Goal: Task Accomplishment & Management: Use online tool/utility

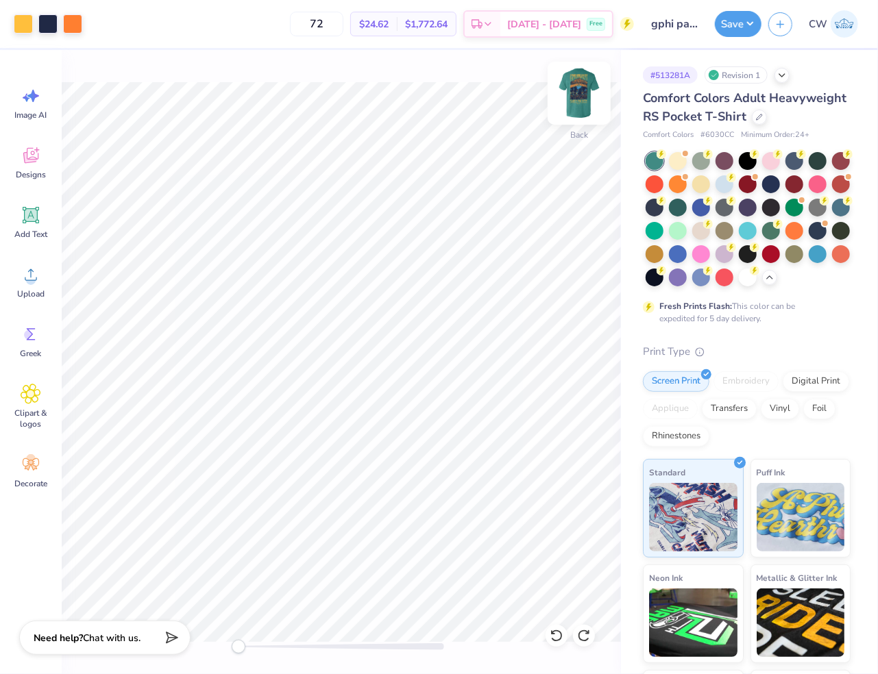
click at [587, 97] on img at bounding box center [579, 93] width 55 height 55
click at [26, 24] on div at bounding box center [23, 22] width 19 height 19
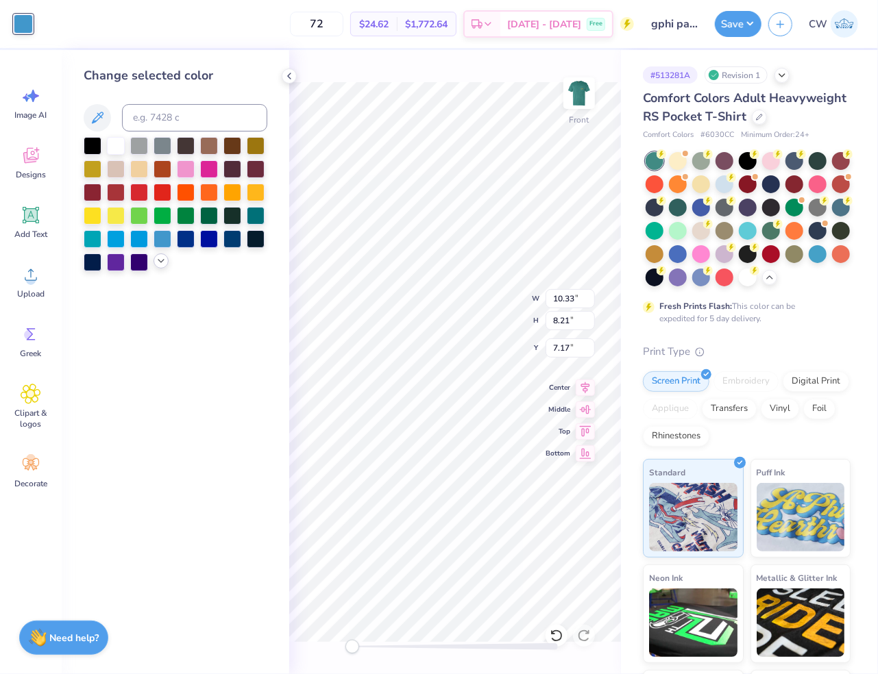
click at [160, 265] on icon at bounding box center [161, 261] width 11 height 11
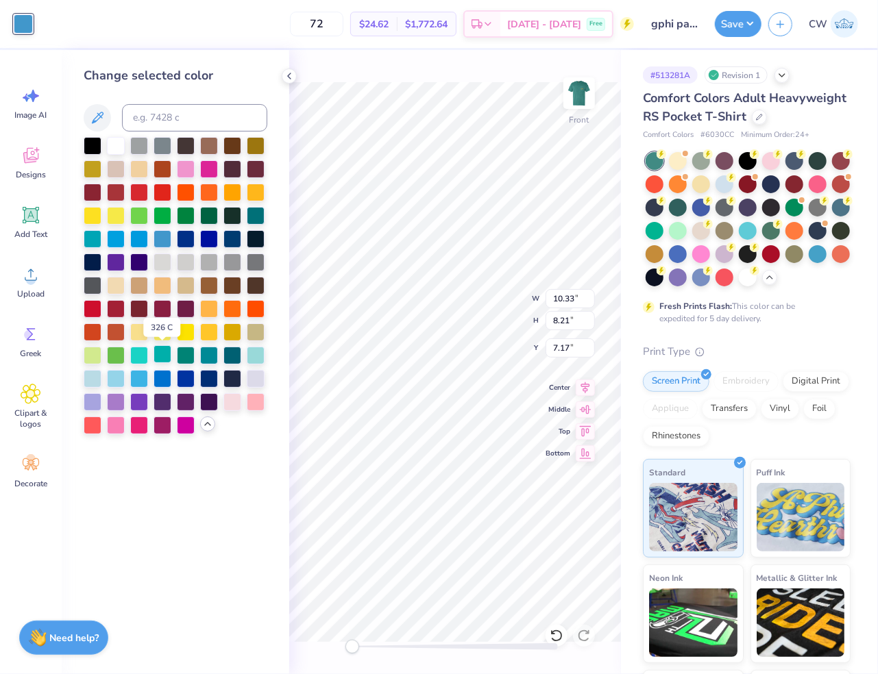
click at [169, 355] on div at bounding box center [162, 354] width 18 height 18
click at [190, 355] on div at bounding box center [186, 354] width 18 height 18
click at [288, 77] on icon at bounding box center [289, 76] width 11 height 11
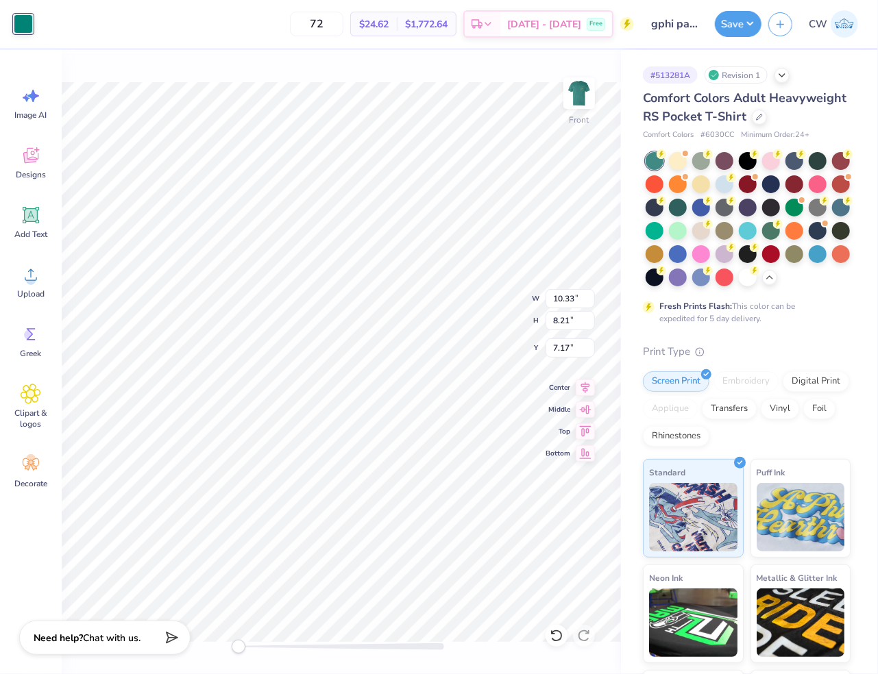
click at [28, 28] on div at bounding box center [23, 23] width 19 height 19
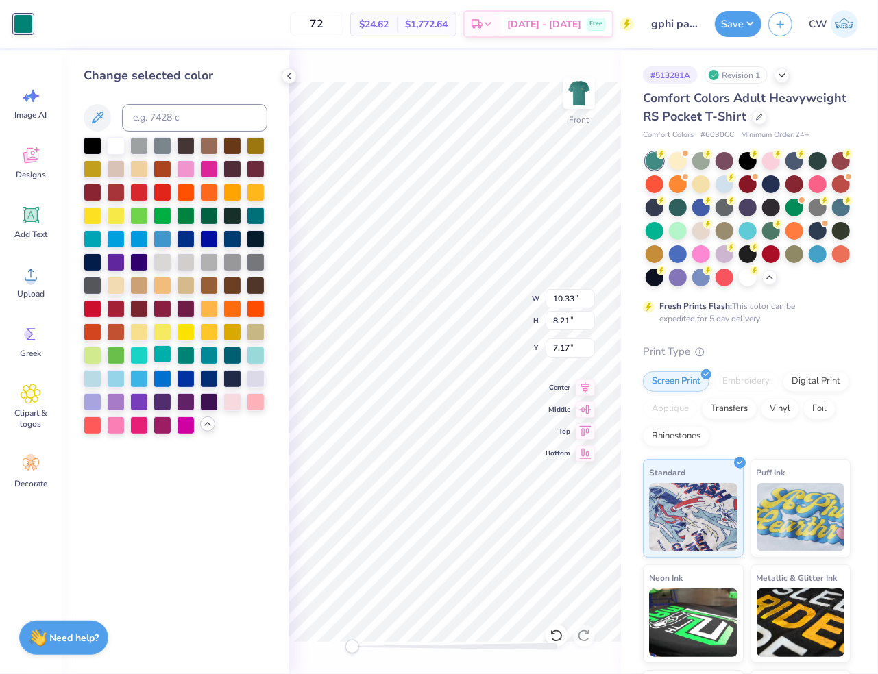
click at [164, 356] on div at bounding box center [162, 354] width 18 height 18
click at [292, 72] on icon at bounding box center [289, 76] width 11 height 11
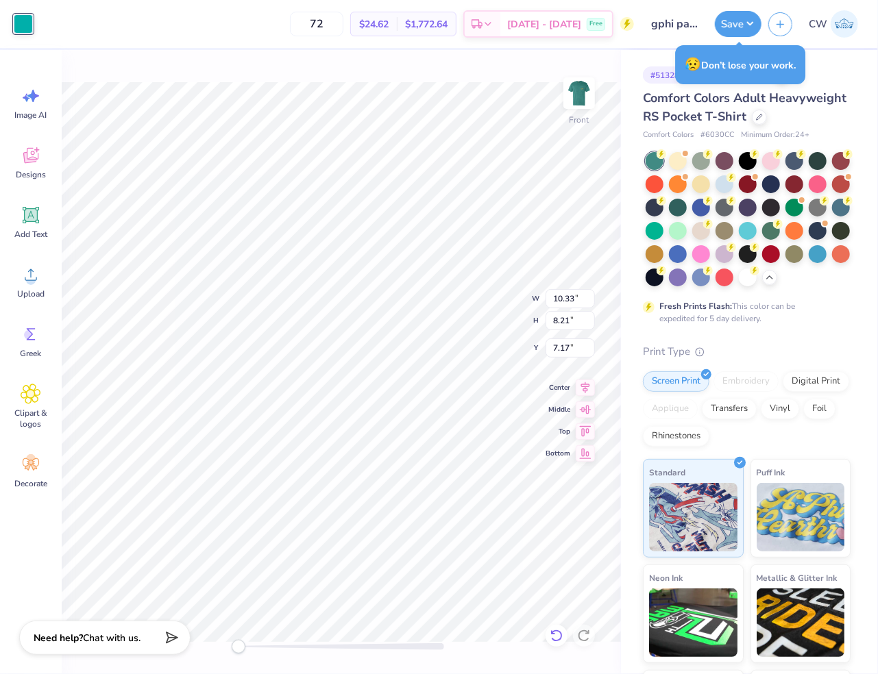
click at [556, 639] on icon at bounding box center [556, 636] width 14 height 14
type input "7.24"
click at [560, 636] on icon at bounding box center [556, 636] width 14 height 14
click at [552, 632] on icon at bounding box center [553, 632] width 3 height 3
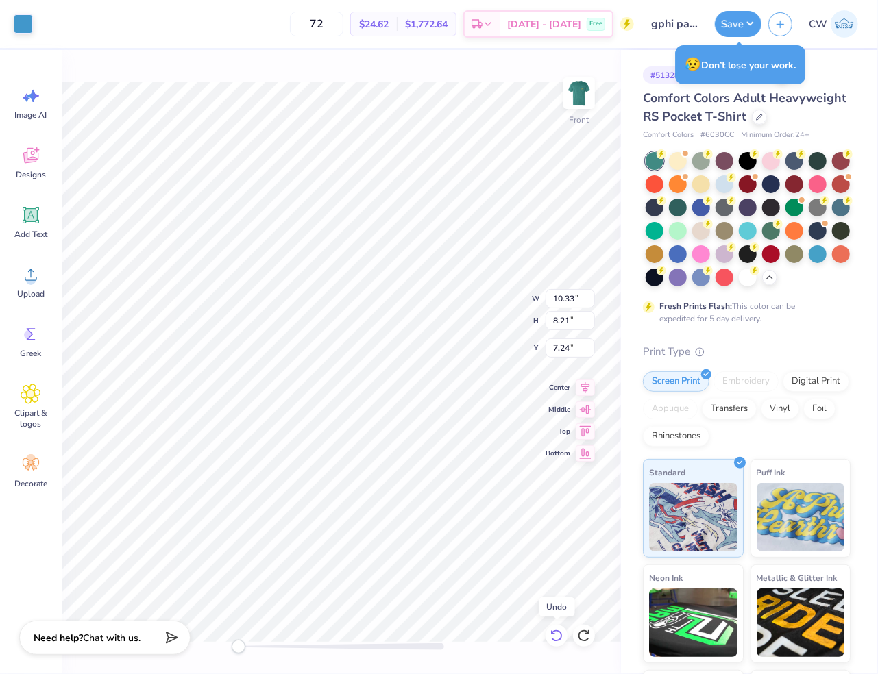
click at [552, 632] on icon at bounding box center [553, 632] width 3 height 3
click at [27, 29] on div at bounding box center [23, 22] width 19 height 19
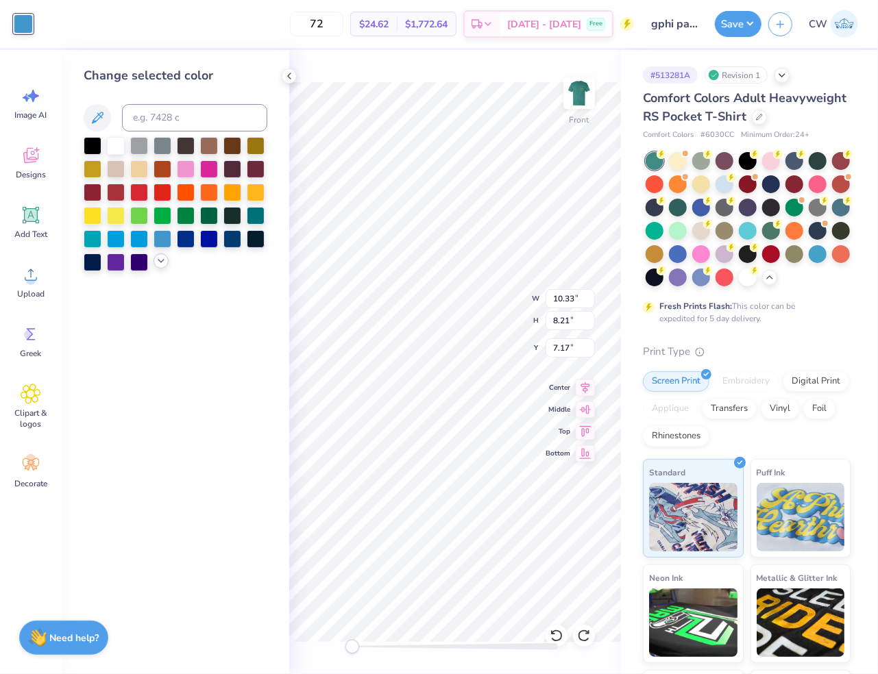
click at [161, 262] on polyline at bounding box center [160, 261] width 5 height 3
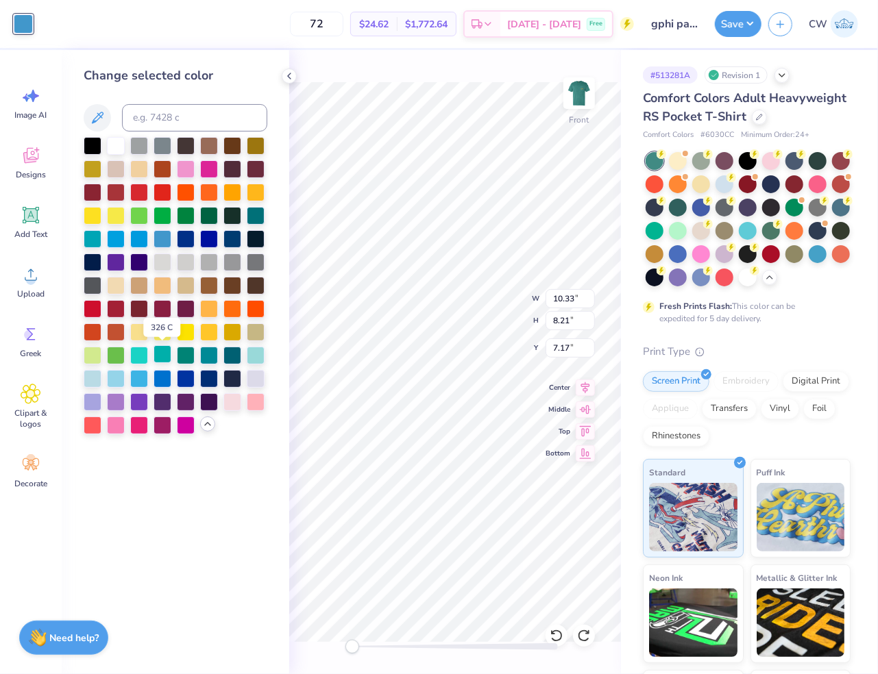
click at [164, 358] on div at bounding box center [162, 354] width 18 height 18
click at [291, 77] on icon at bounding box center [289, 76] width 11 height 11
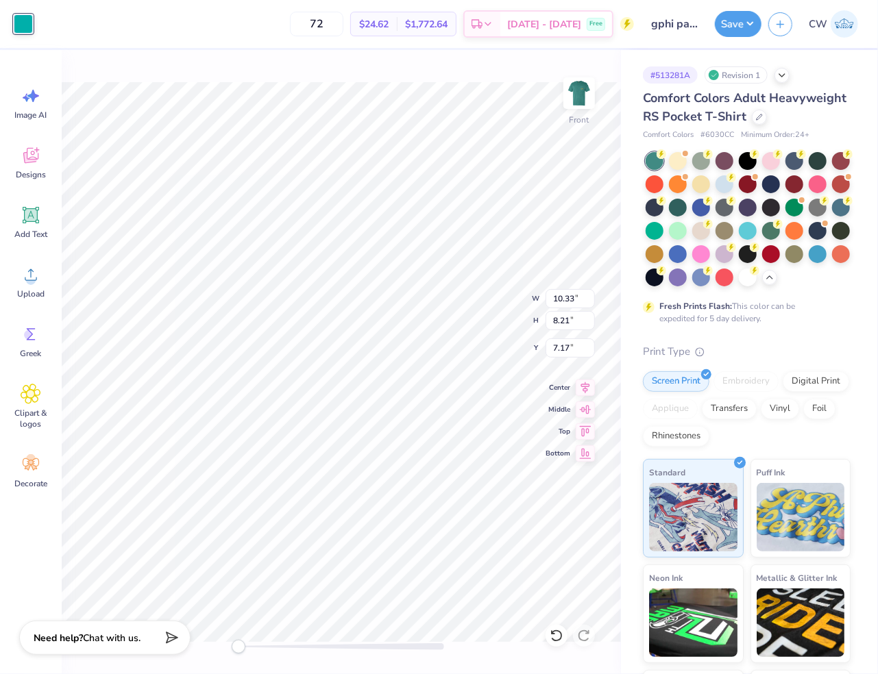
click at [442, 58] on div "Front W 10.33 10.33 " H 8.21 8.21 " Y 7.17 7.17 " Center Middle Top Bottom" at bounding box center [341, 362] width 559 height 624
click at [43, 29] on div at bounding box center [47, 22] width 19 height 19
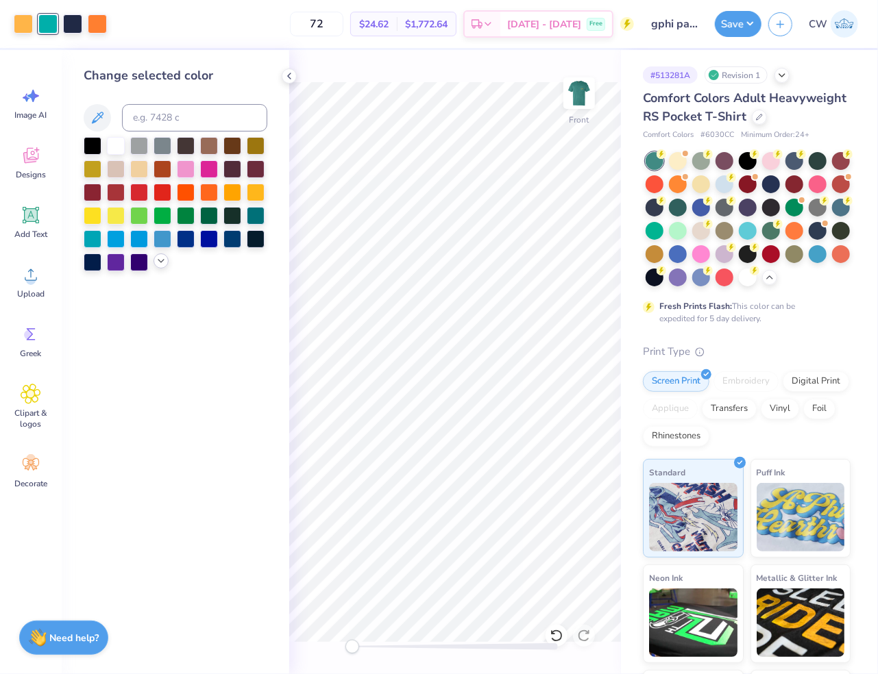
click at [162, 260] on polyline at bounding box center [160, 261] width 5 height 3
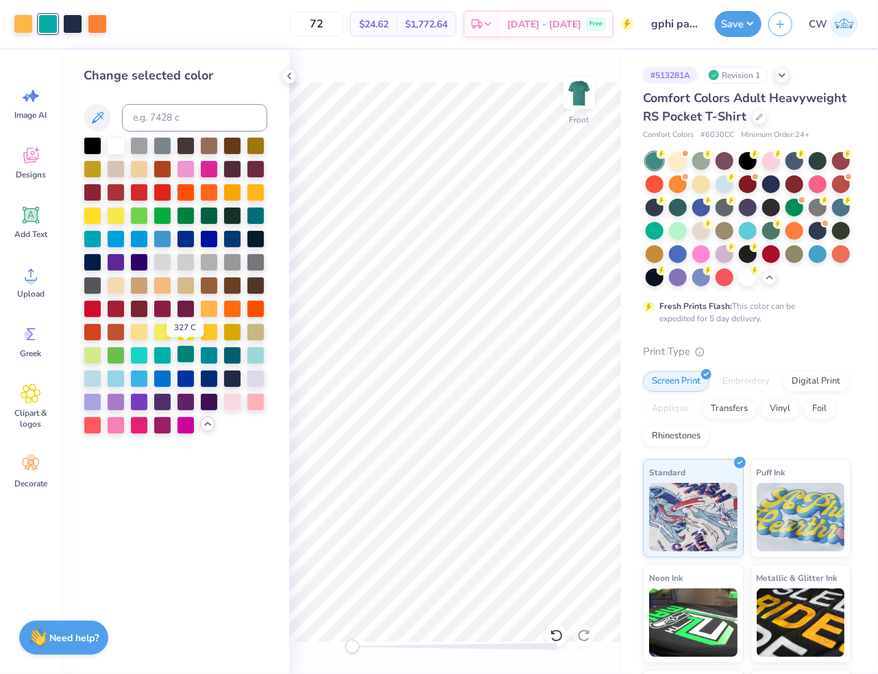
click at [189, 358] on div at bounding box center [186, 354] width 18 height 18
click at [288, 78] on icon at bounding box center [289, 76] width 11 height 11
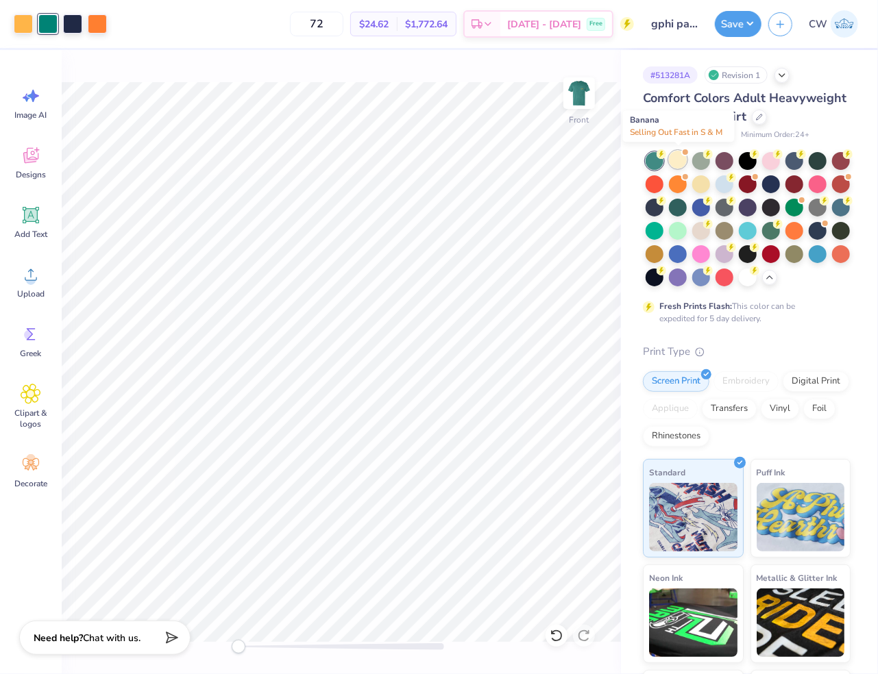
click at [676, 164] on div at bounding box center [678, 160] width 18 height 18
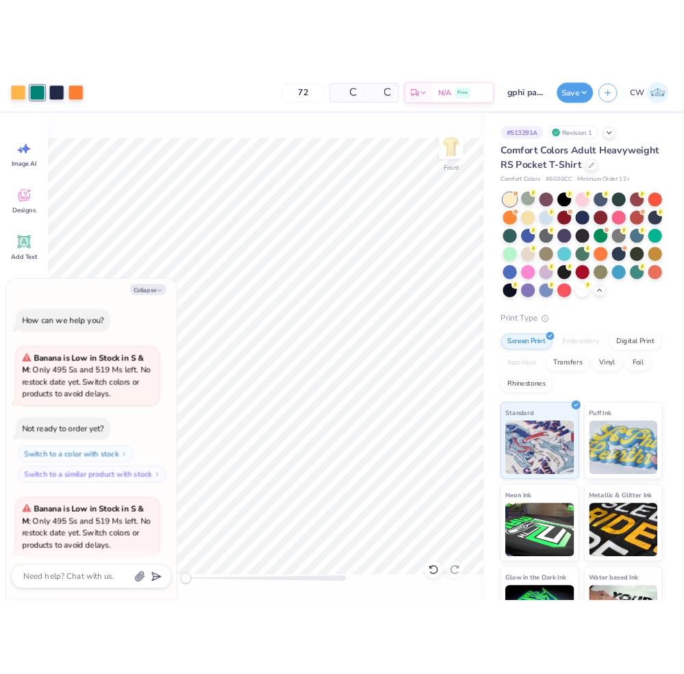
scroll to position [606, 0]
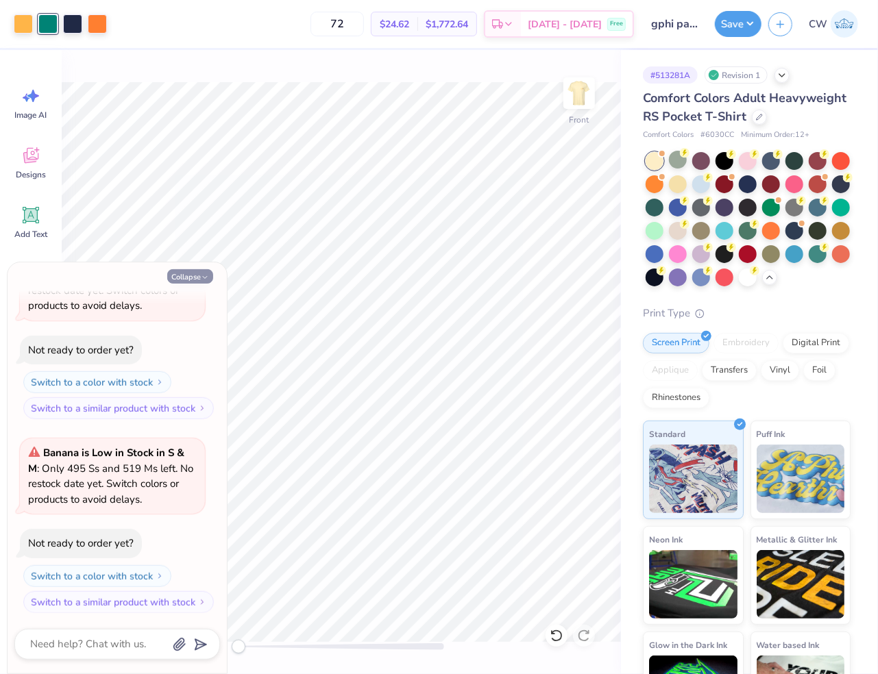
click at [189, 277] on button "Collapse" at bounding box center [190, 276] width 46 height 14
type textarea "x"
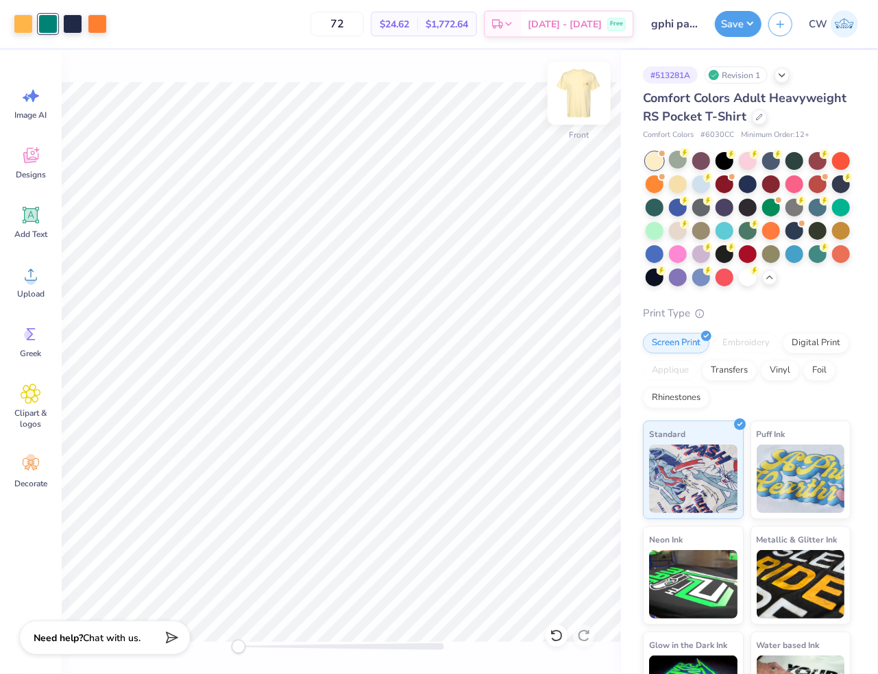
click at [569, 97] on img at bounding box center [579, 93] width 55 height 55
click at [579, 88] on img at bounding box center [579, 93] width 55 height 55
click at [43, 18] on div at bounding box center [47, 22] width 19 height 19
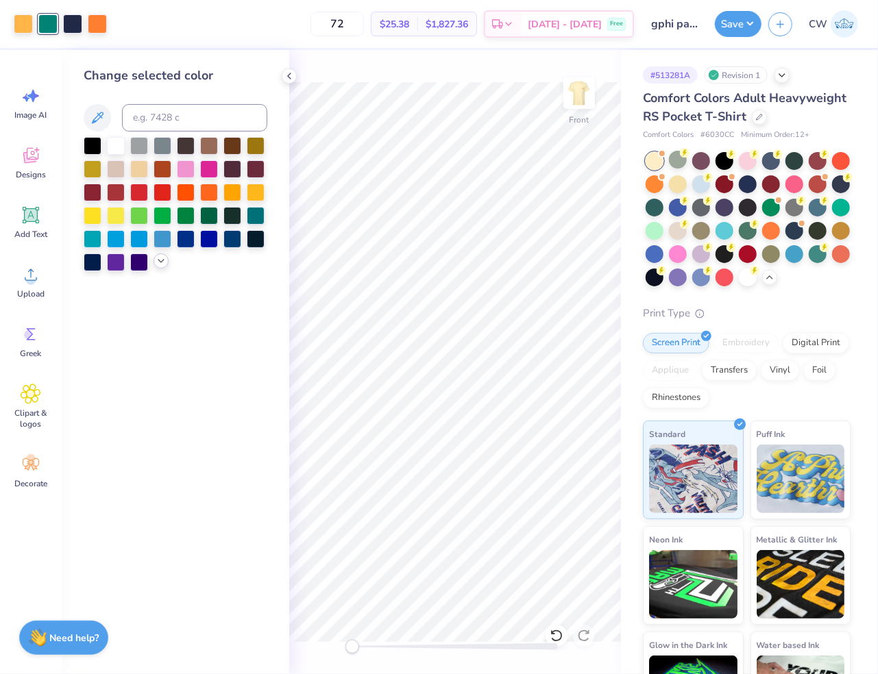
click at [157, 260] on icon at bounding box center [161, 261] width 11 height 11
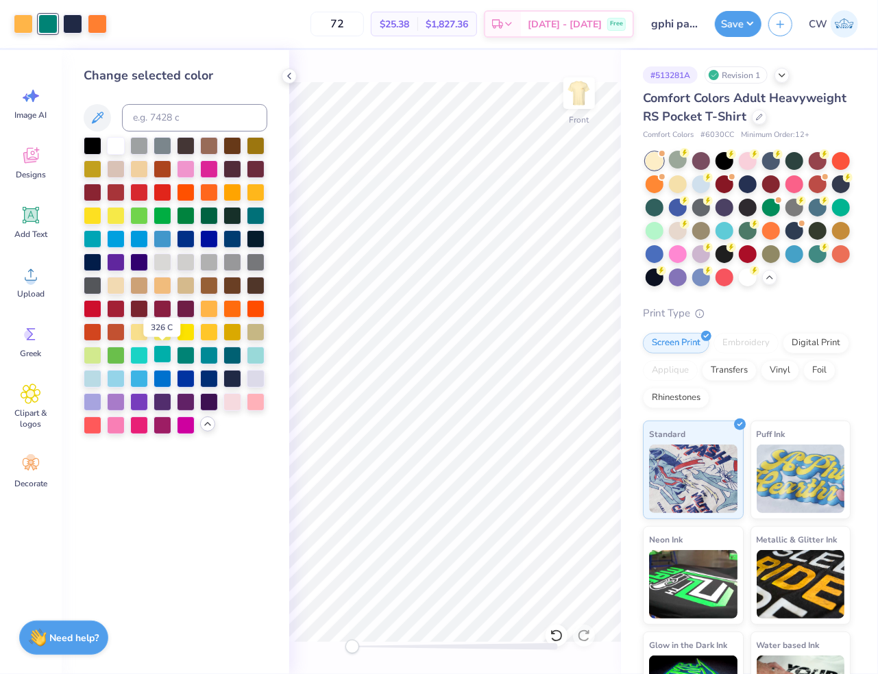
click at [166, 348] on div at bounding box center [162, 354] width 18 height 18
click at [291, 77] on icon at bounding box center [289, 76] width 11 height 11
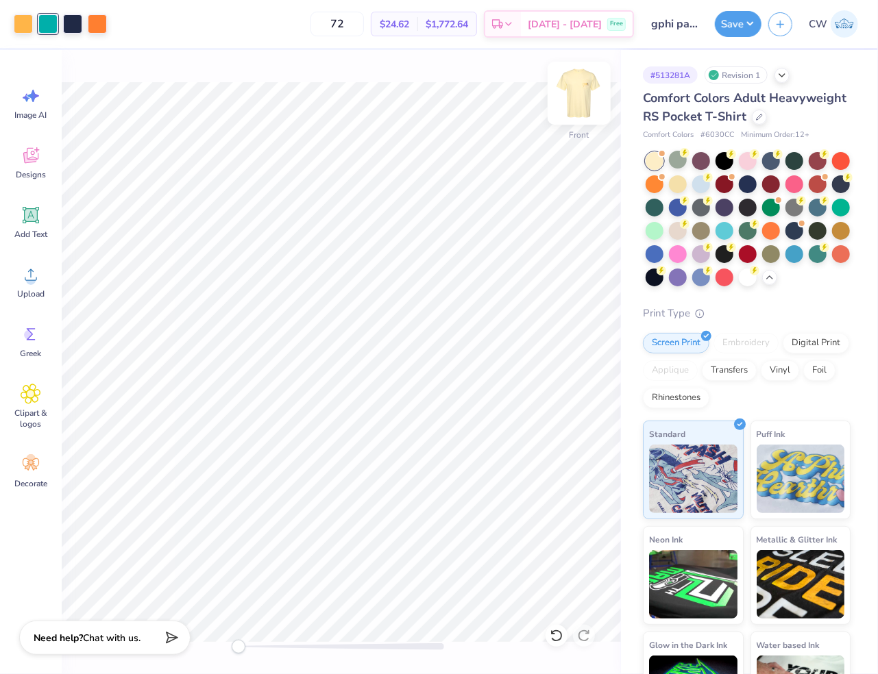
click at [582, 110] on img at bounding box center [579, 93] width 55 height 55
click at [584, 86] on img at bounding box center [579, 93] width 55 height 55
click at [582, 90] on img at bounding box center [579, 93] width 55 height 55
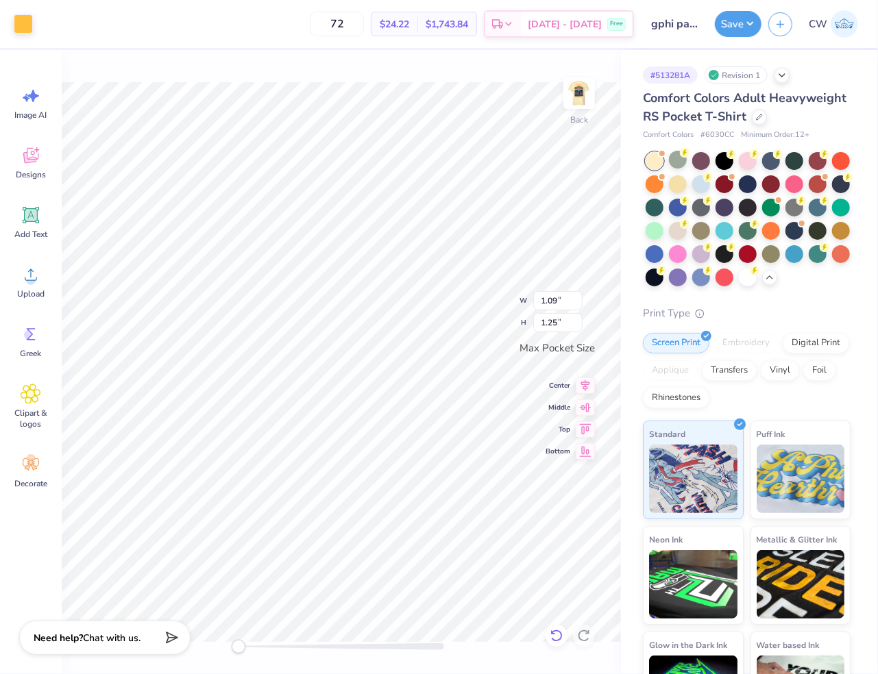
click at [556, 634] on icon at bounding box center [556, 636] width 14 height 14
type input "1.78"
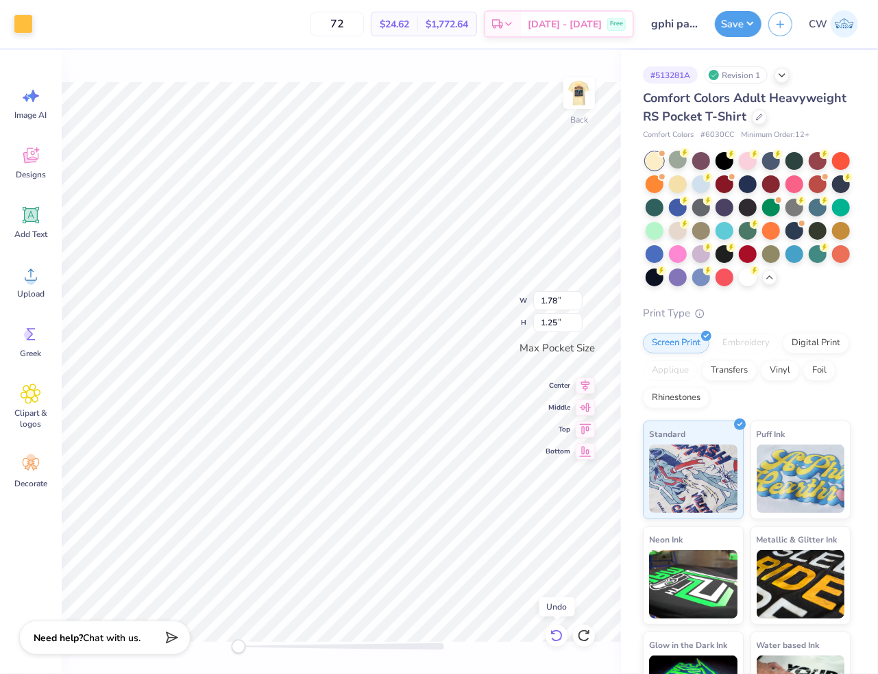
click at [556, 634] on icon at bounding box center [556, 636] width 14 height 14
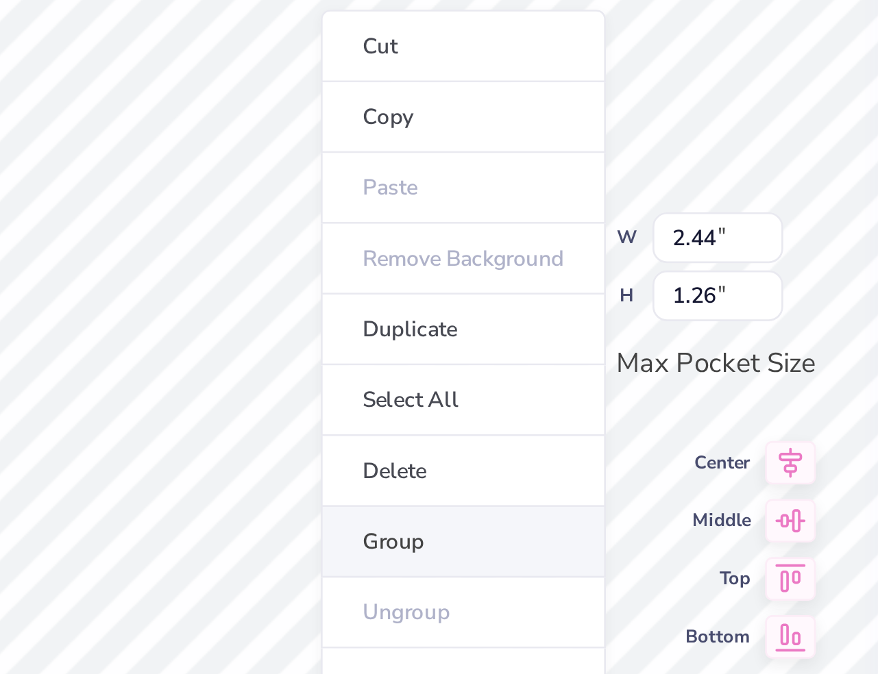
click at [436, 408] on li "Group" at bounding box center [462, 415] width 108 height 27
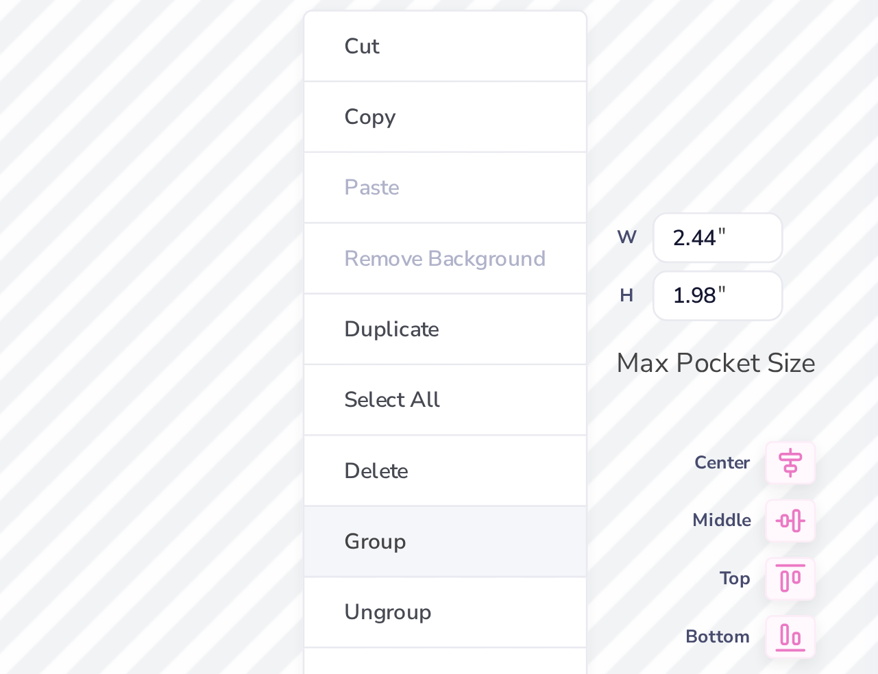
click at [428, 419] on li "Group" at bounding box center [455, 415] width 108 height 27
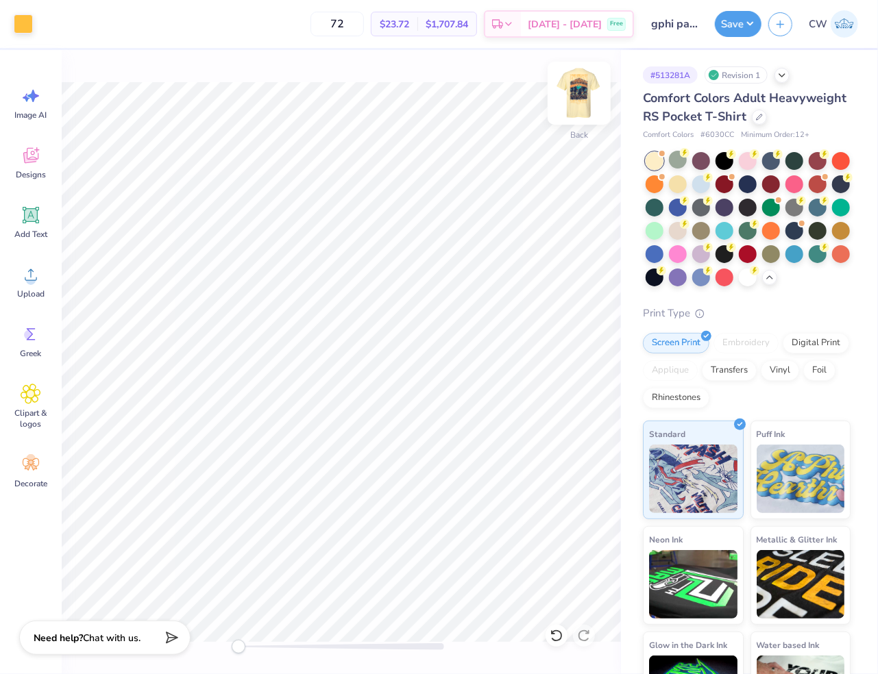
click at [579, 97] on img at bounding box center [579, 93] width 55 height 55
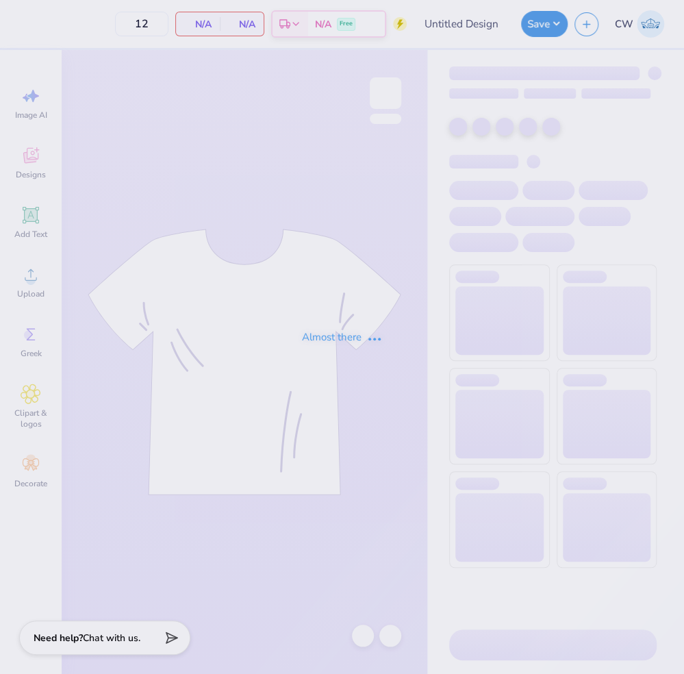
type input "gphi pappys stage"
type input "72"
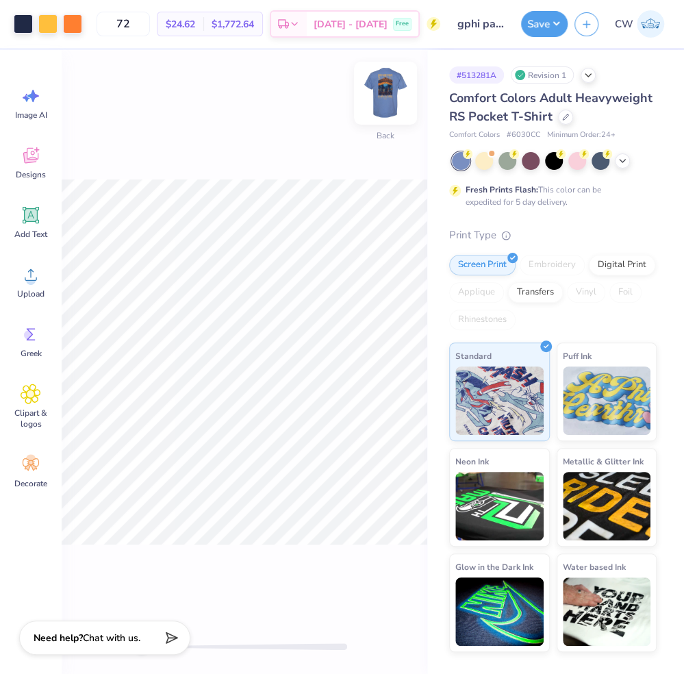
click at [389, 93] on img at bounding box center [385, 93] width 55 height 55
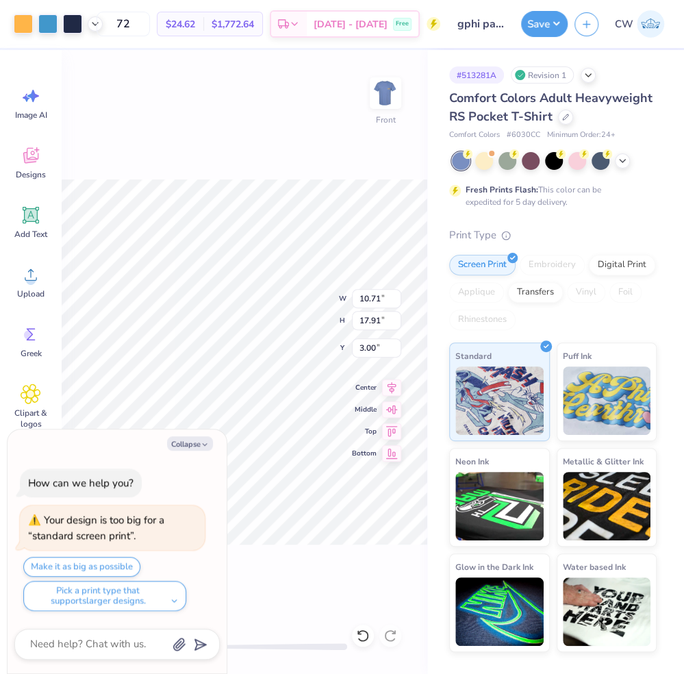
type input "10.71"
type input "17.91"
type textarea "x"
click at [80, 569] on button "Make it as big as possible" at bounding box center [81, 567] width 117 height 20
type input "10.76"
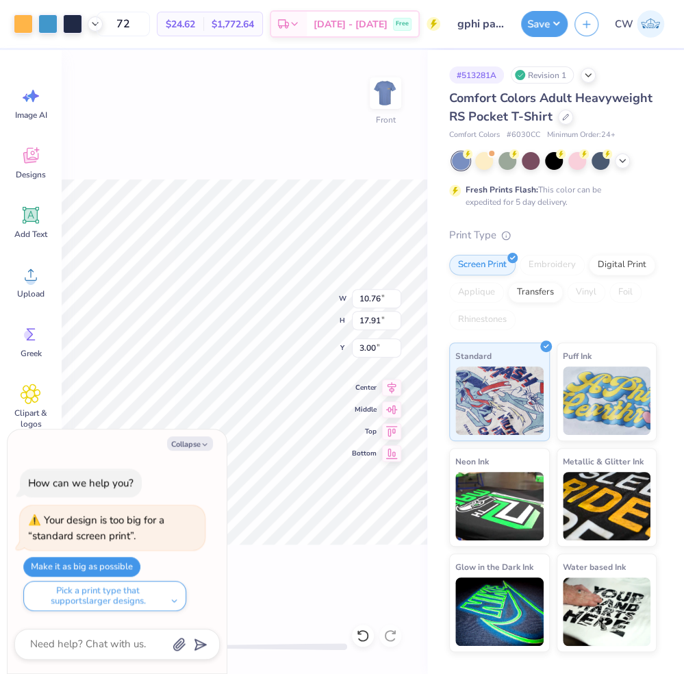
type input "18.00"
click at [623, 162] on icon at bounding box center [622, 159] width 11 height 11
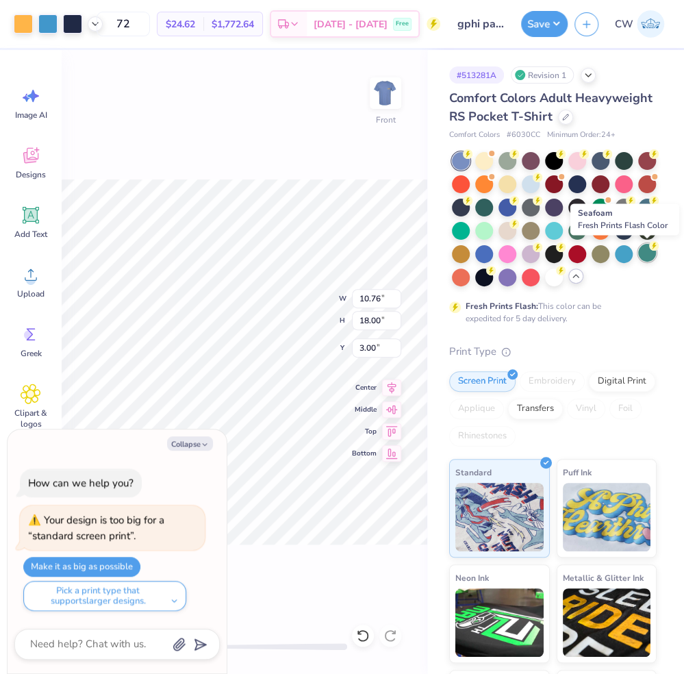
click at [647, 259] on div at bounding box center [648, 253] width 18 height 18
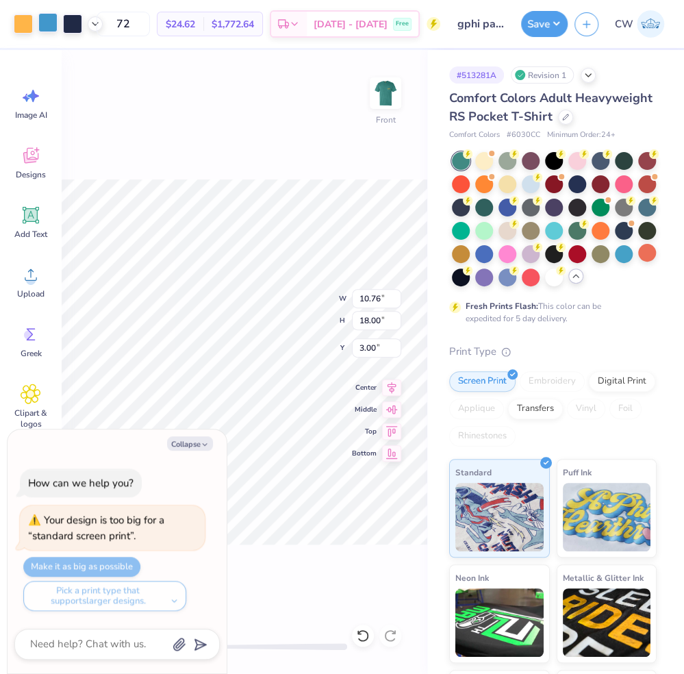
click at [47, 26] on div at bounding box center [47, 22] width 19 height 19
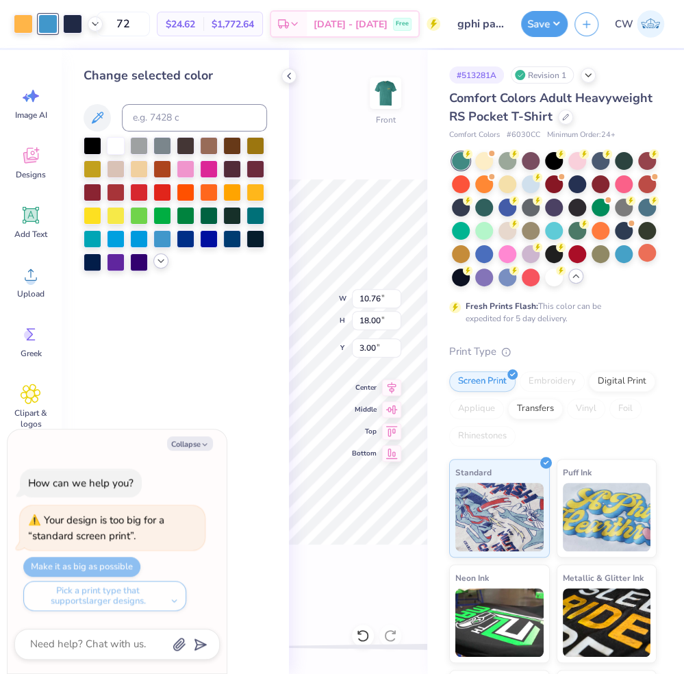
click at [158, 264] on icon at bounding box center [161, 261] width 11 height 11
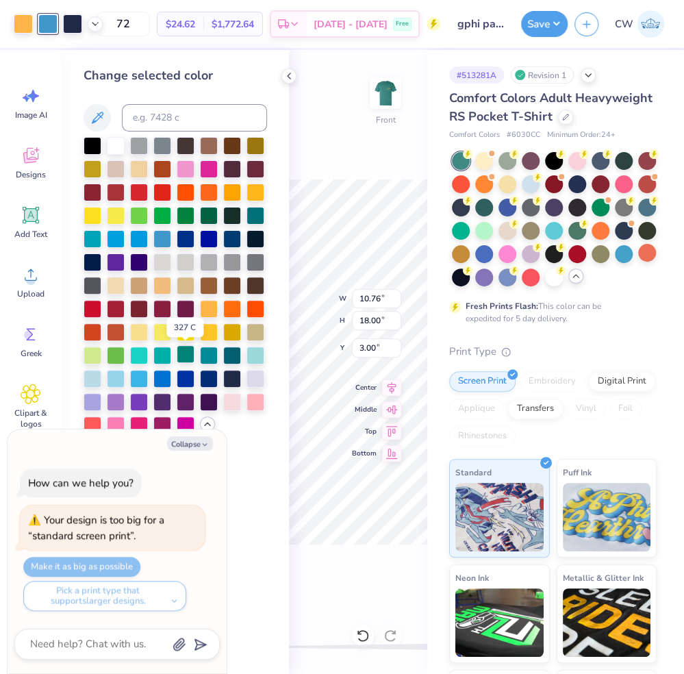
click at [190, 357] on div at bounding box center [186, 354] width 18 height 18
click at [286, 75] on icon at bounding box center [289, 76] width 11 height 11
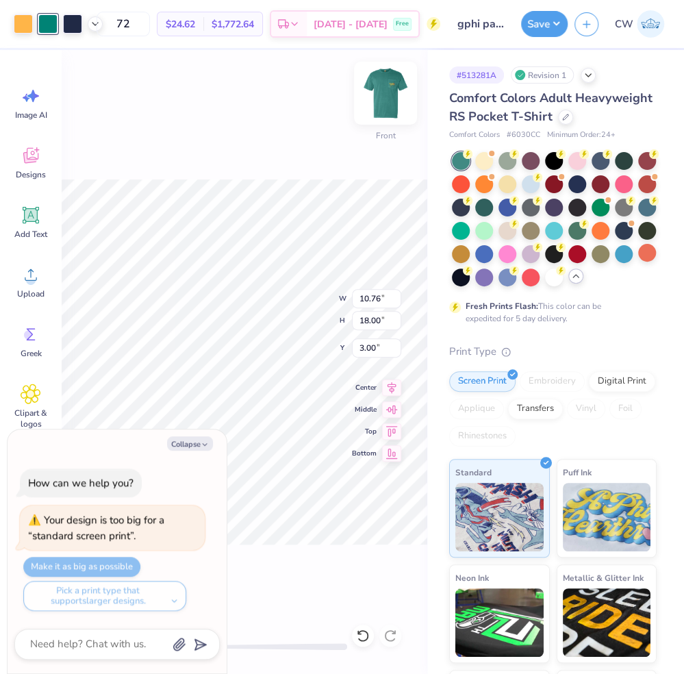
click at [388, 91] on img at bounding box center [385, 93] width 55 height 55
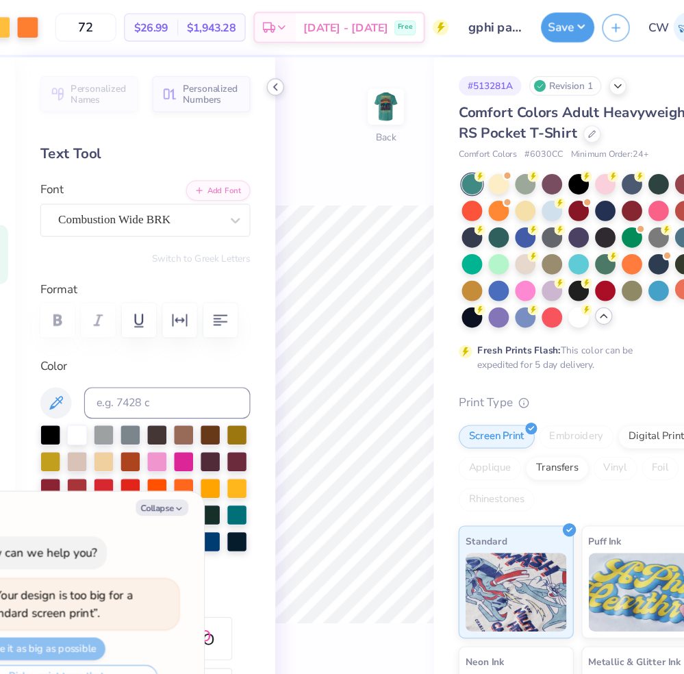
click at [295, 75] on div at bounding box center [289, 76] width 15 height 15
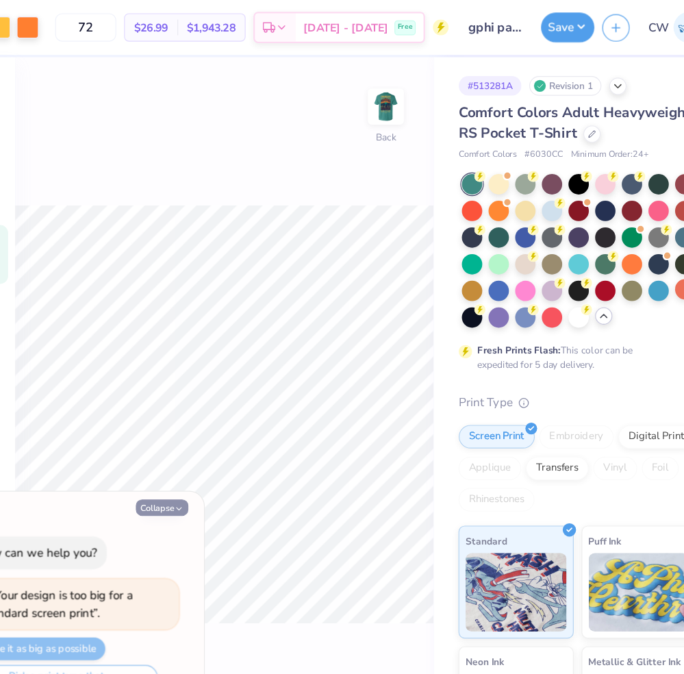
click at [189, 443] on button "Collapse" at bounding box center [190, 443] width 46 height 14
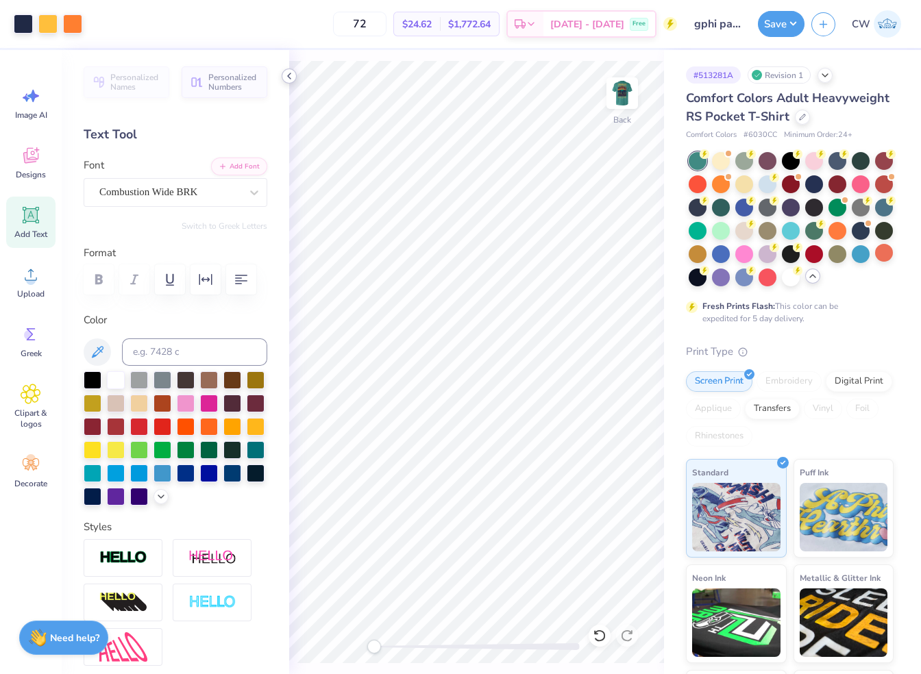
click at [288, 77] on polyline at bounding box center [289, 75] width 3 height 5
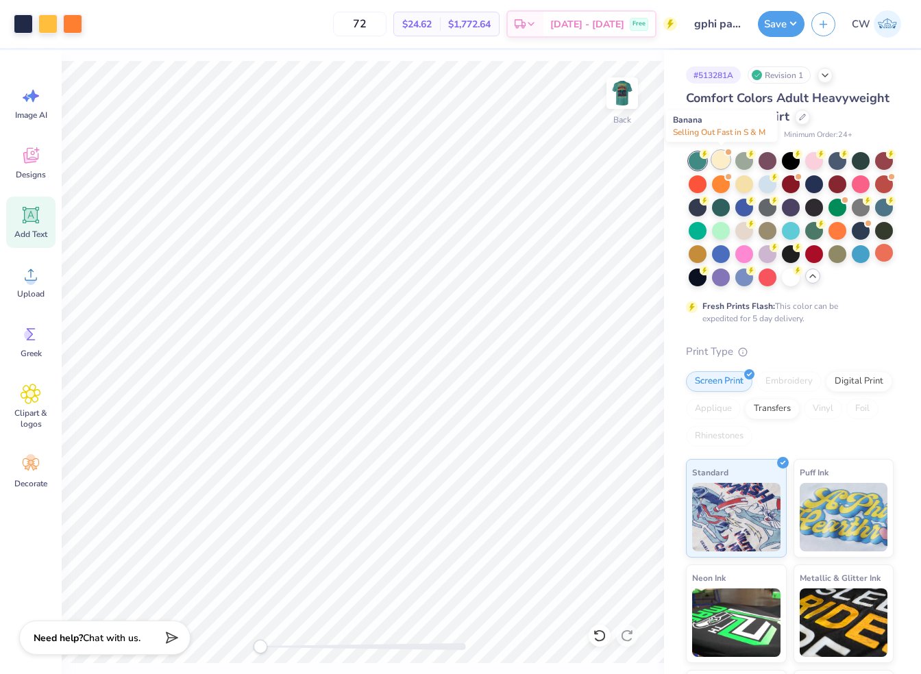
click at [684, 158] on div at bounding box center [721, 160] width 18 height 18
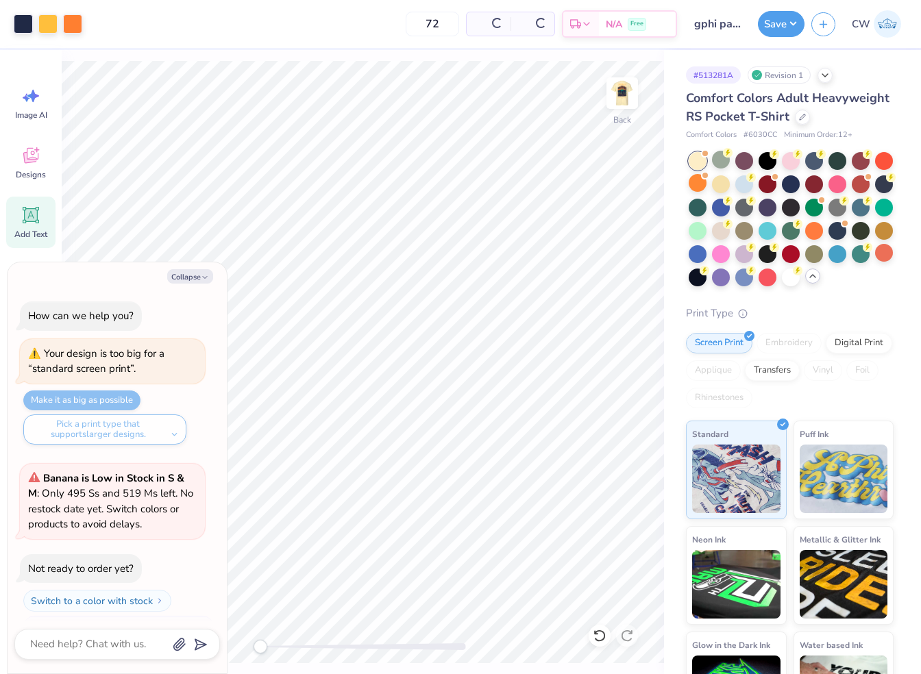
scroll to position [219, 0]
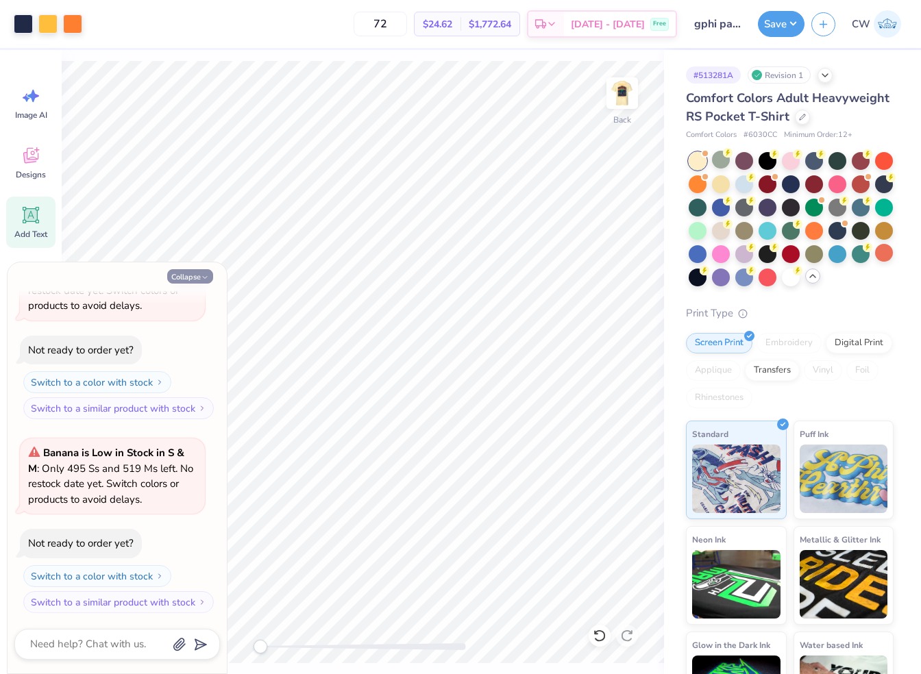
click at [184, 277] on button "Collapse" at bounding box center [190, 276] width 46 height 14
type textarea "x"
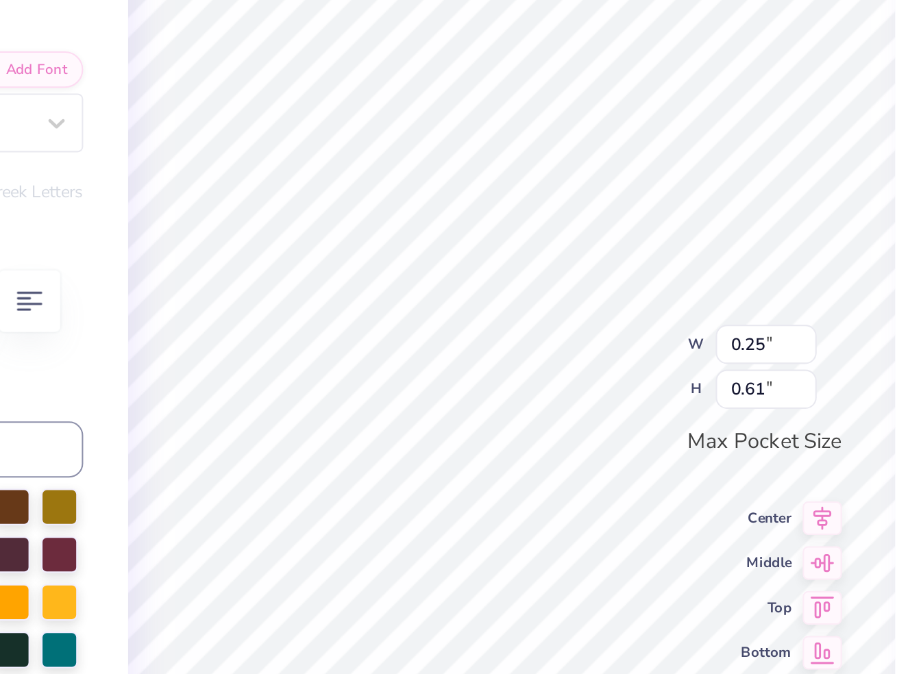
type input "0.27"
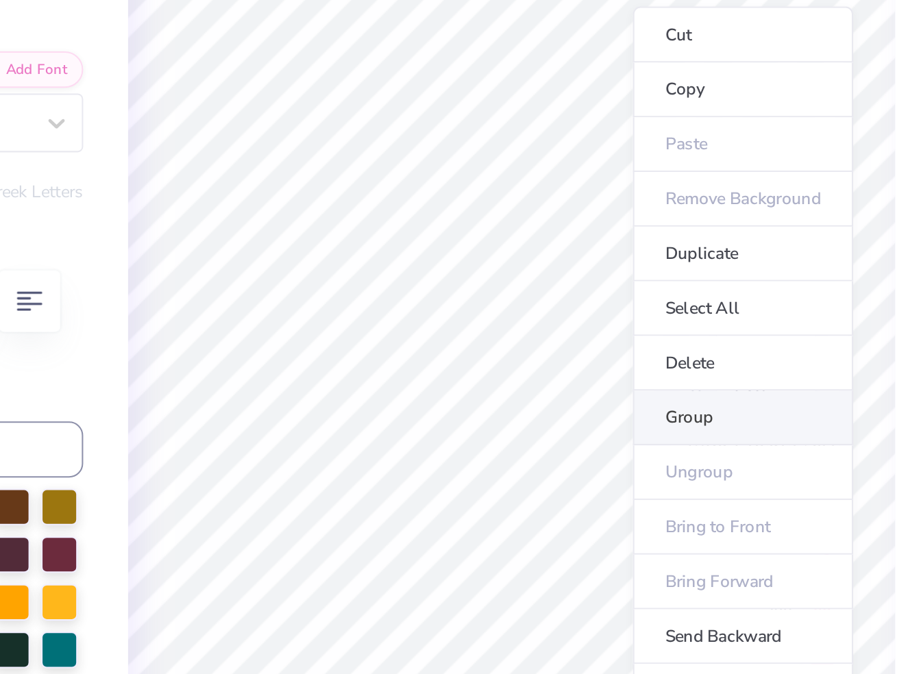
click at [569, 332] on li "Group" at bounding box center [590, 336] width 108 height 27
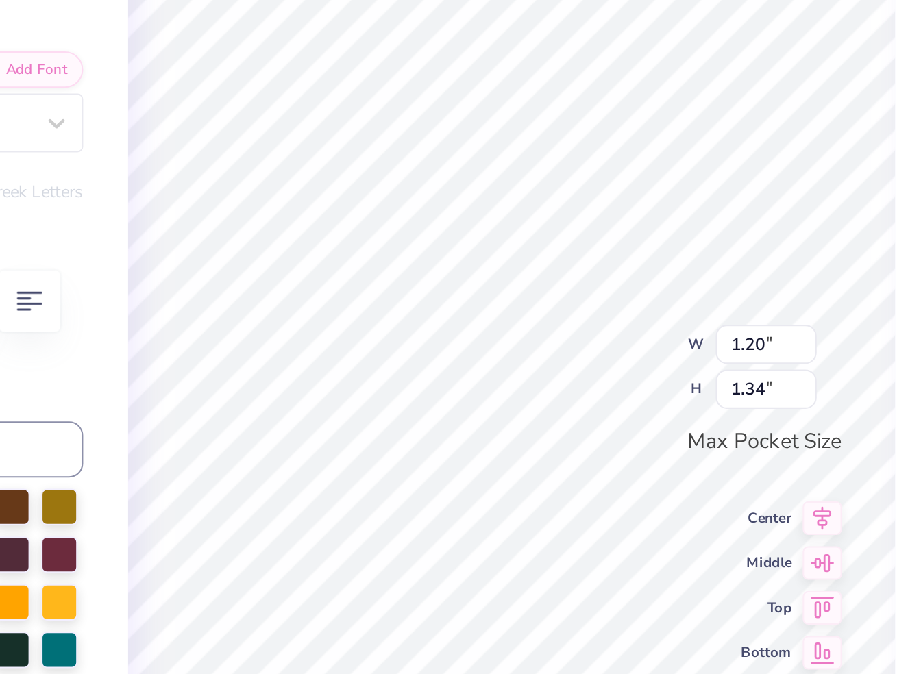
type input "2.25"
type input "2.55"
type input "0.32"
type input "0.44"
type input "0.19"
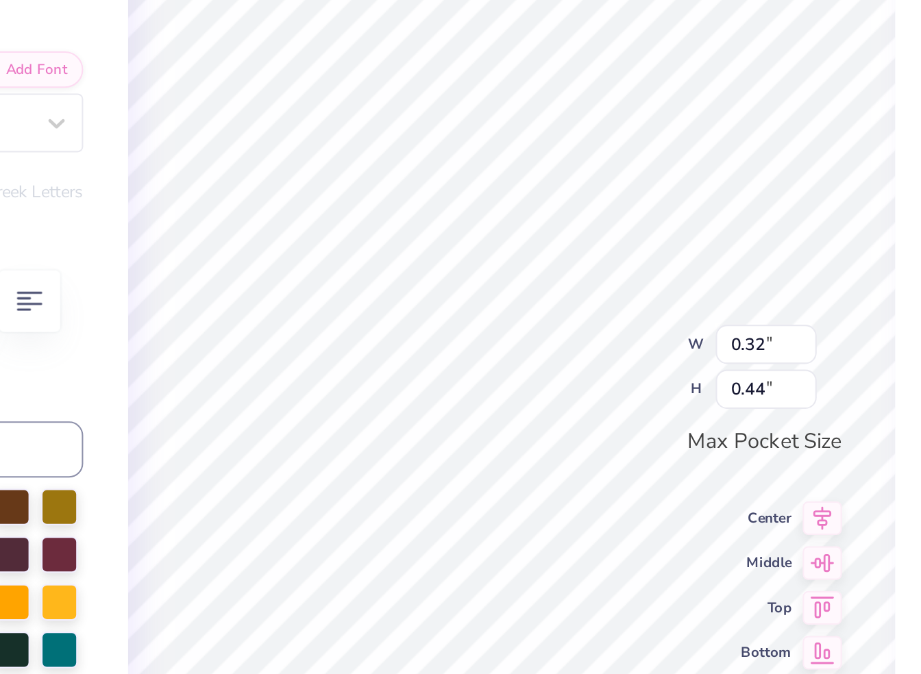
type input "0.26"
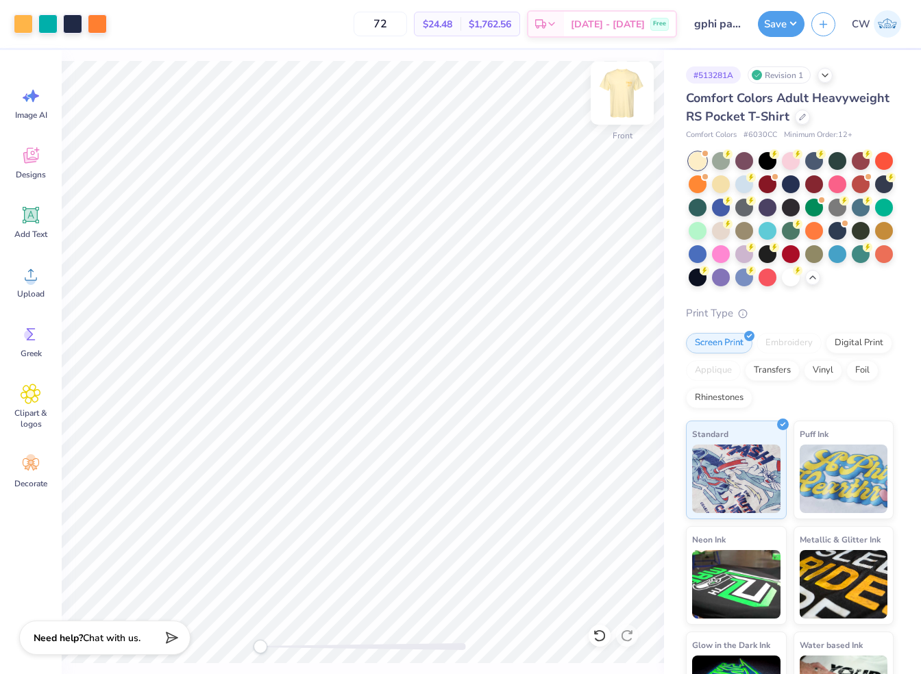
click at [619, 94] on img at bounding box center [622, 93] width 55 height 55
click at [32, 164] on icon at bounding box center [31, 155] width 21 height 21
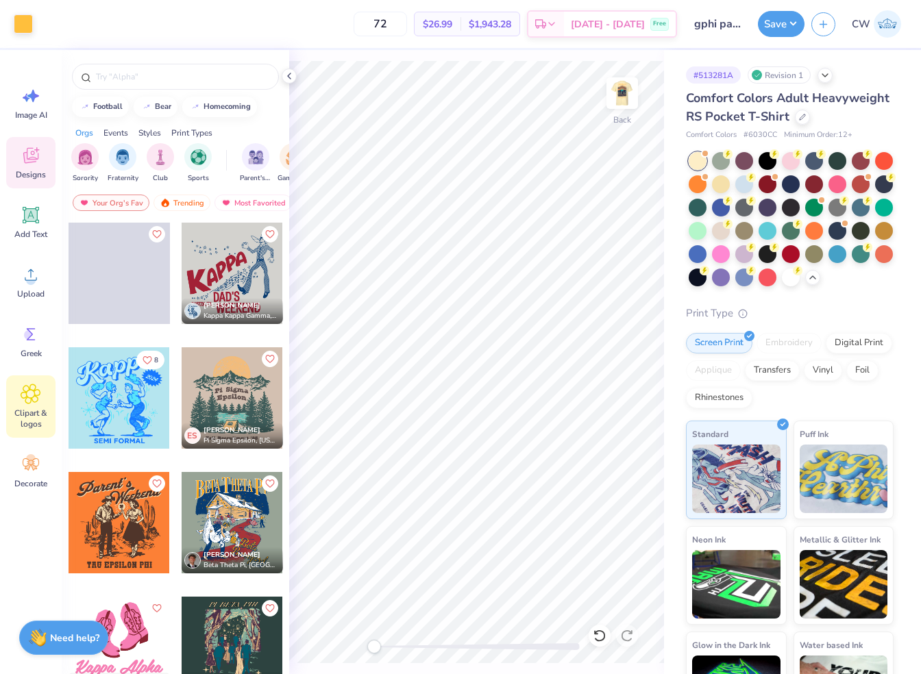
click at [40, 401] on icon at bounding box center [31, 394] width 20 height 21
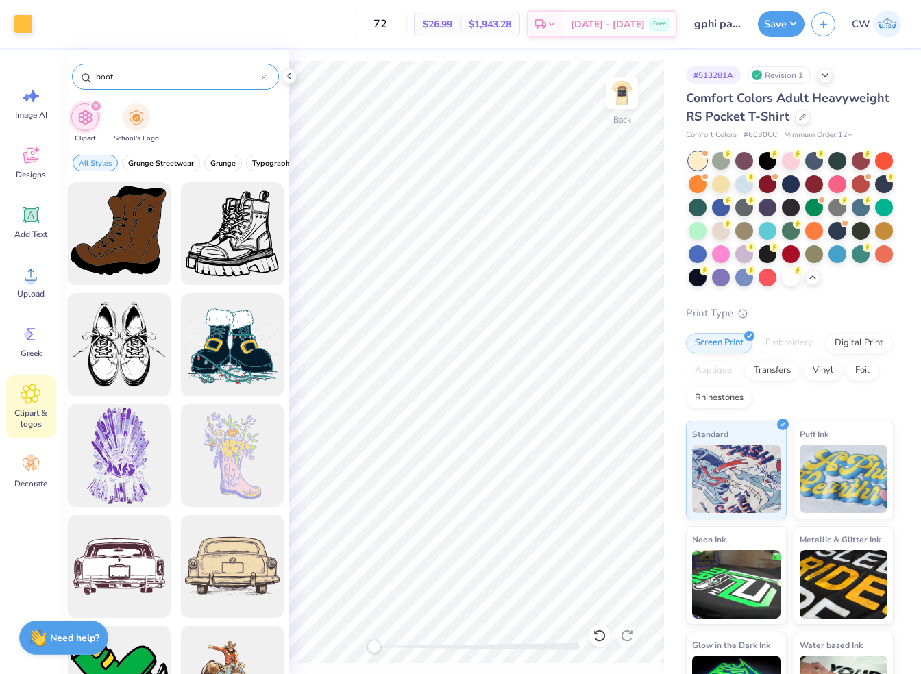
click at [97, 77] on input "boot" at bounding box center [178, 77] width 166 height 14
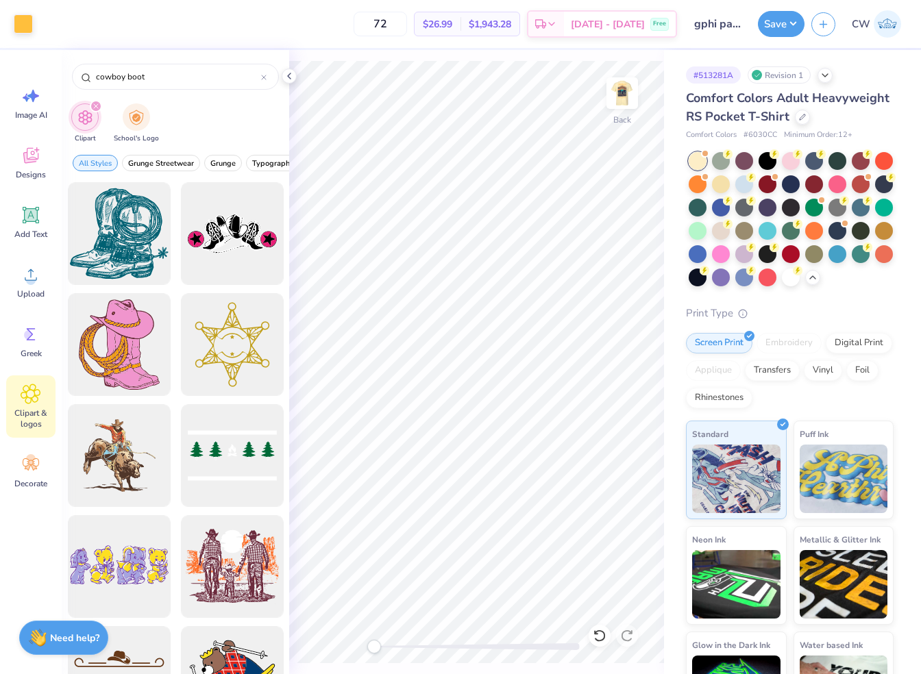
scroll to position [62, 0]
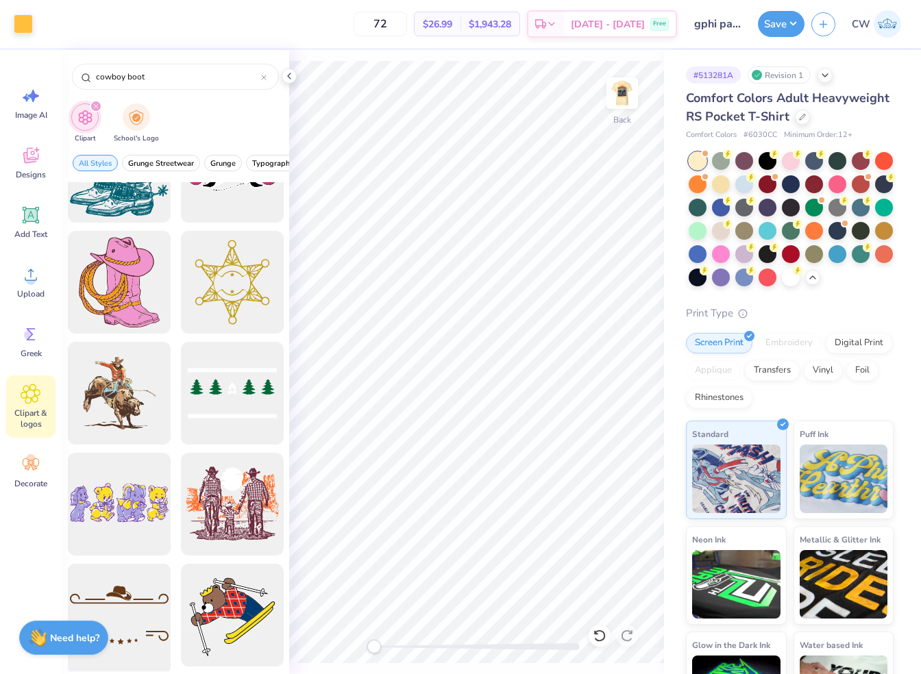
type input "cowboy boot"
click at [134, 610] on div at bounding box center [118, 615] width 113 height 113
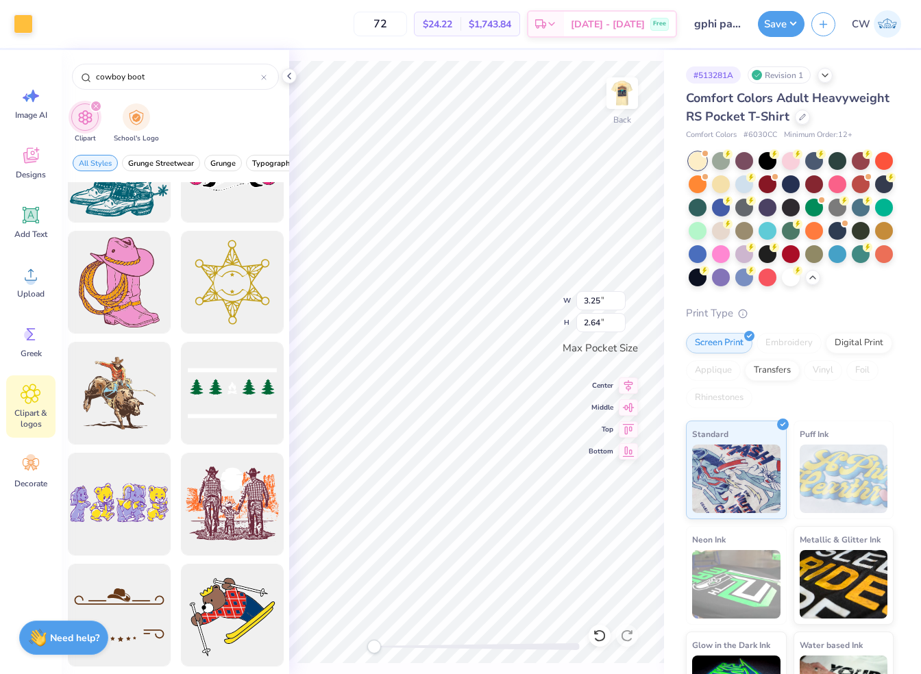
type input "3.43"
type input "1.64"
type input "3.25"
type input "2.64"
type input "3.43"
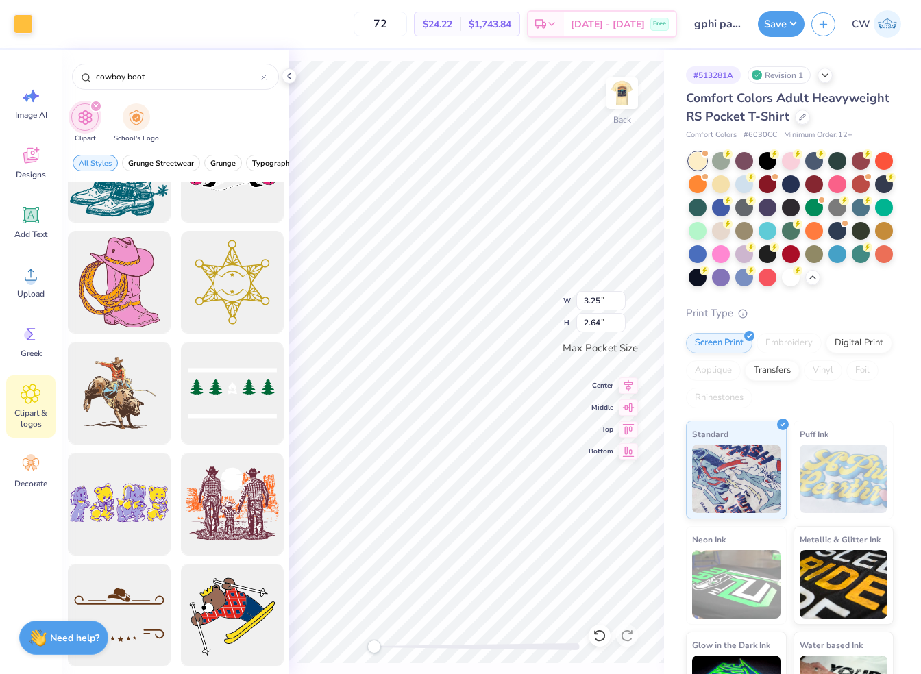
type input "1.64"
type input "3.25"
type input "2.64"
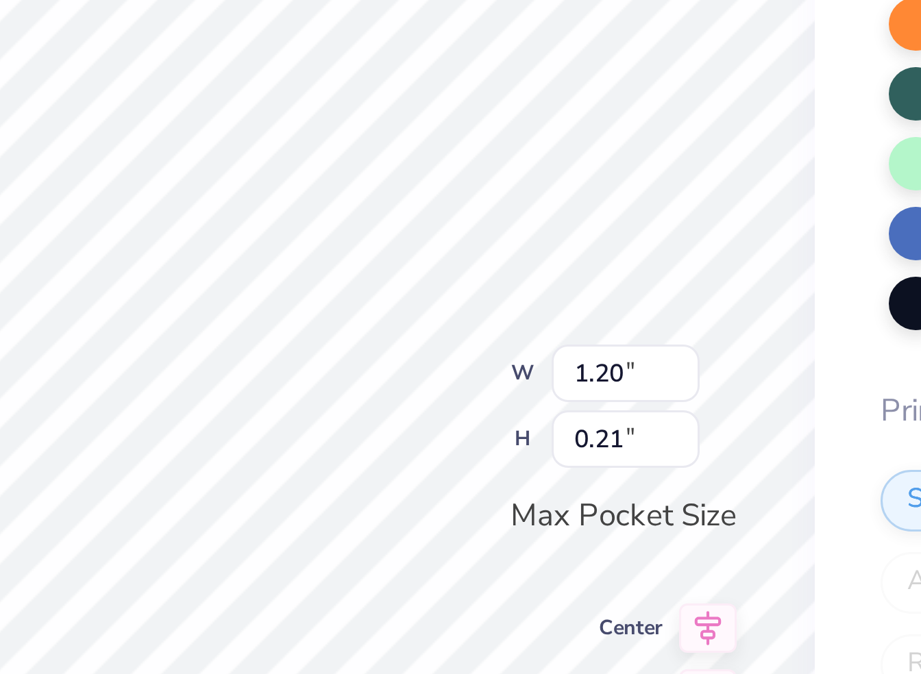
type input "3.43"
type input "1.64"
click at [523, 284] on div "Back W 3.43 3.43 " H 1.64 1.64 " Max Pocket Size Center Middle Top Bottom" at bounding box center [476, 362] width 375 height 624
type input "2.12"
type input "0.73"
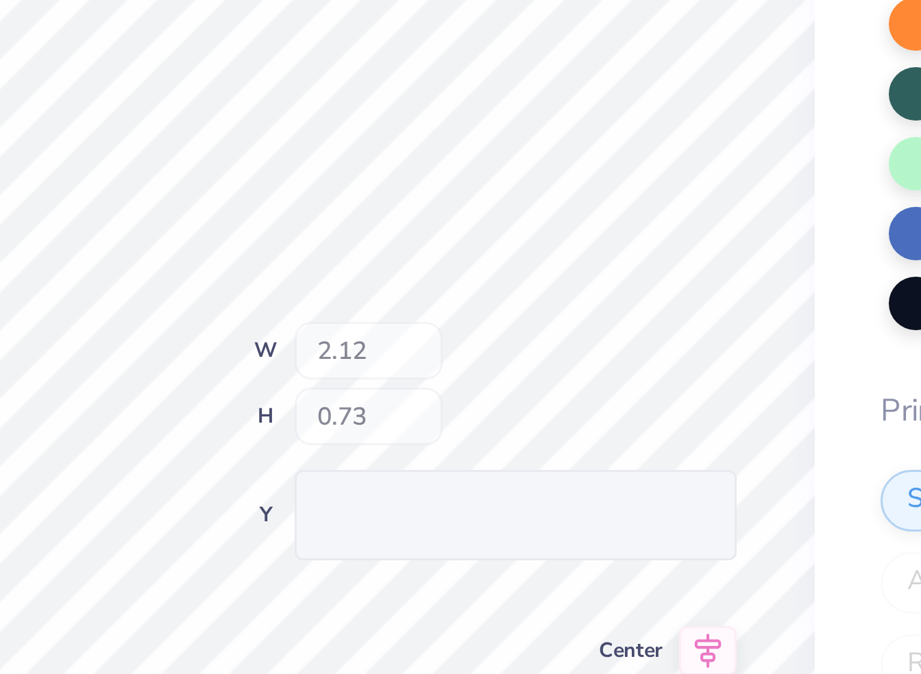
click at [543, 317] on div "Back W 2.12 H 0.73 Y Center Middle Top Bottom" at bounding box center [476, 362] width 375 height 624
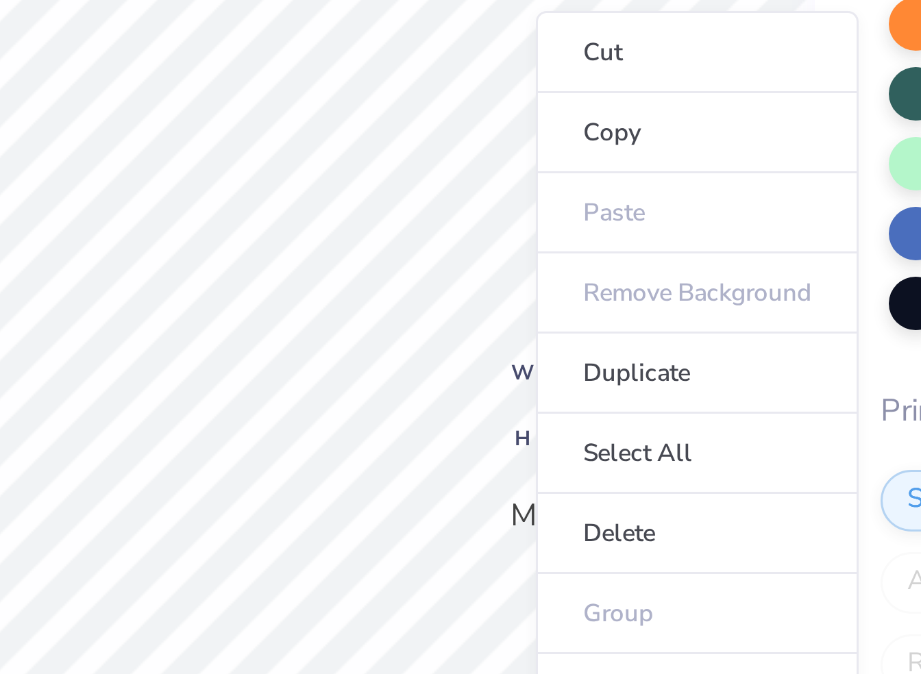
click at [548, 320] on div "Back W 3.43 3.43 " H 1.64 1.64 " Max Pocket Size Center Middle Top Bottom" at bounding box center [476, 362] width 375 height 624
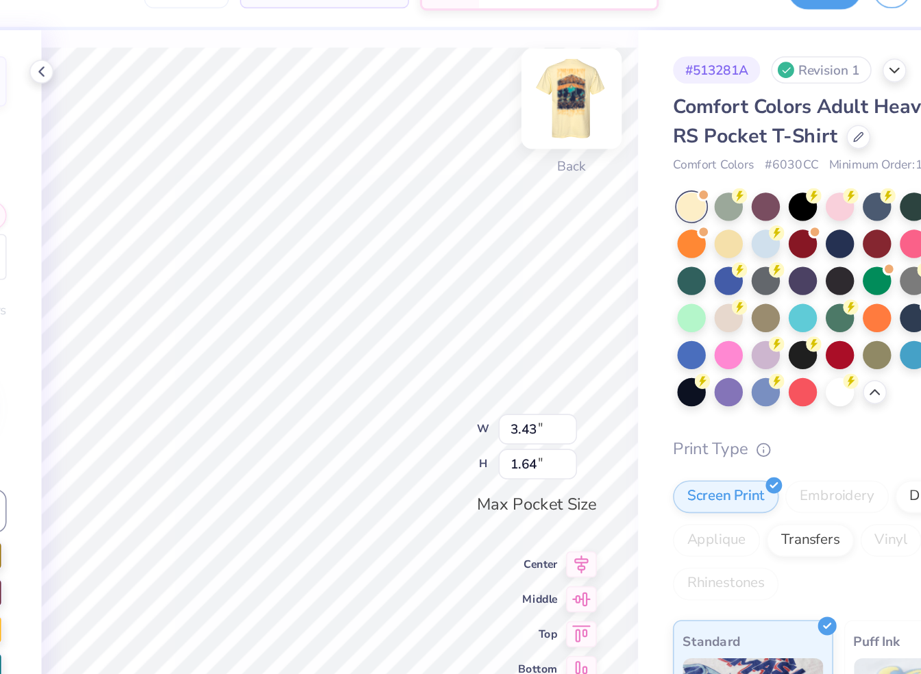
click at [628, 97] on img at bounding box center [622, 93] width 55 height 55
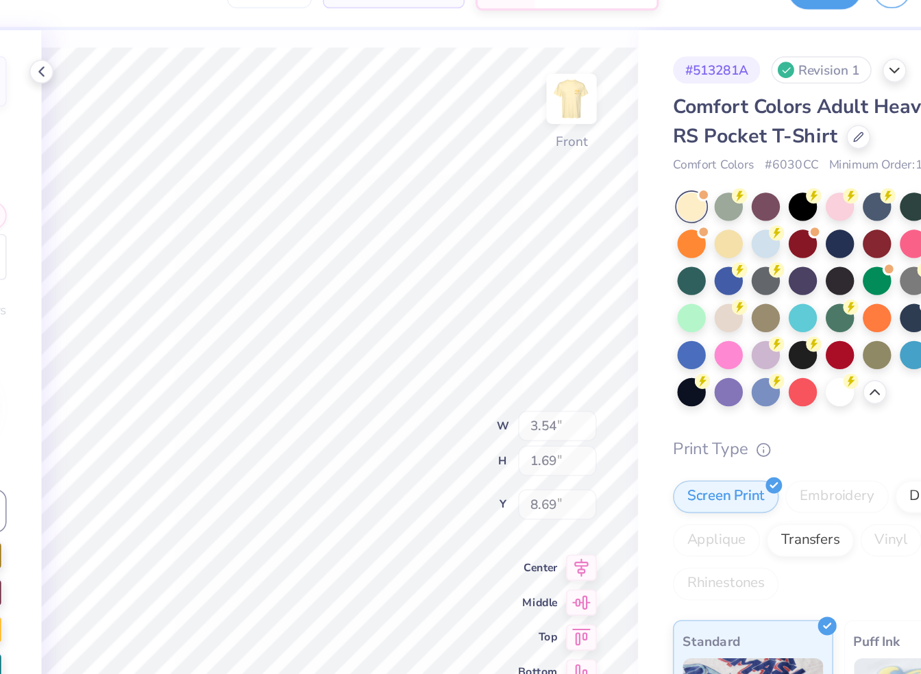
type input "3.54"
type input "1.69"
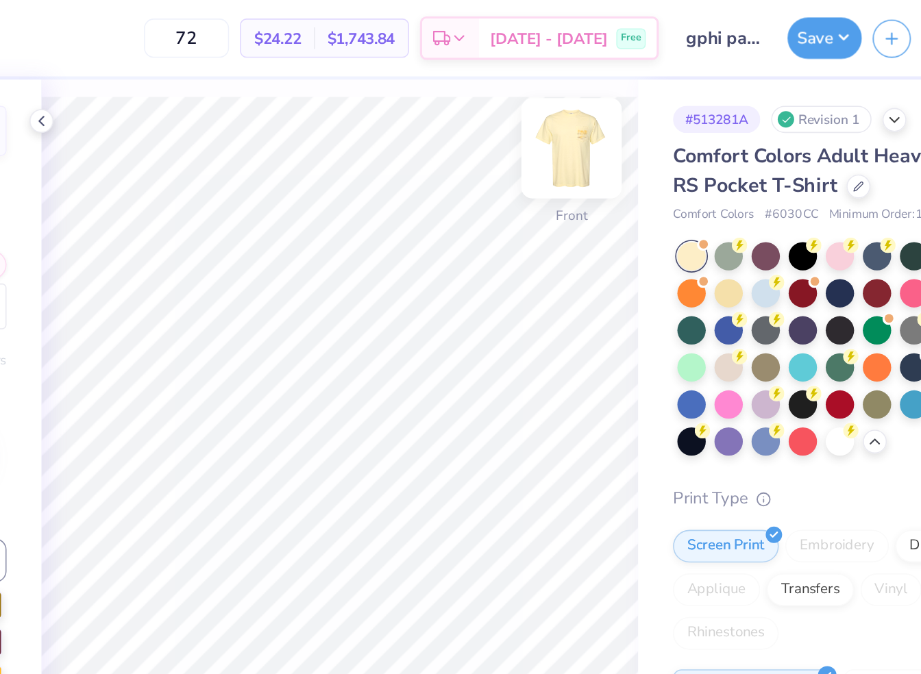
click at [632, 98] on img at bounding box center [622, 93] width 55 height 55
click at [547, 302] on div "Back W 3.25 H 1.67 Y Center Middle Top Bottom" at bounding box center [476, 362] width 375 height 624
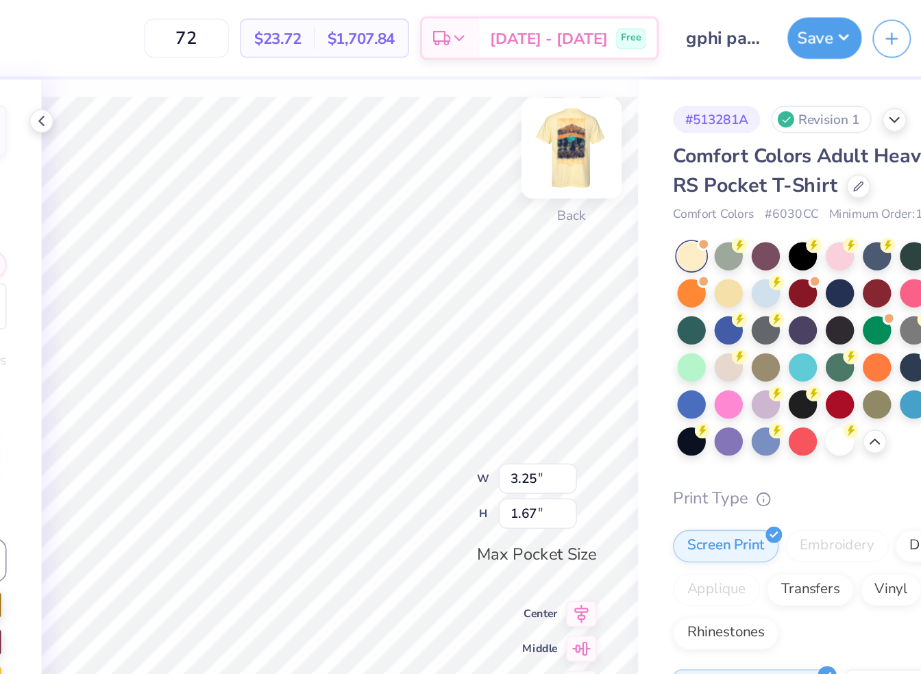
click at [548, 295] on div "Back W 3.25 3.25 " H 1.67 1.67 " Max Pocket Size Center Middle Top Bottom" at bounding box center [476, 362] width 375 height 624
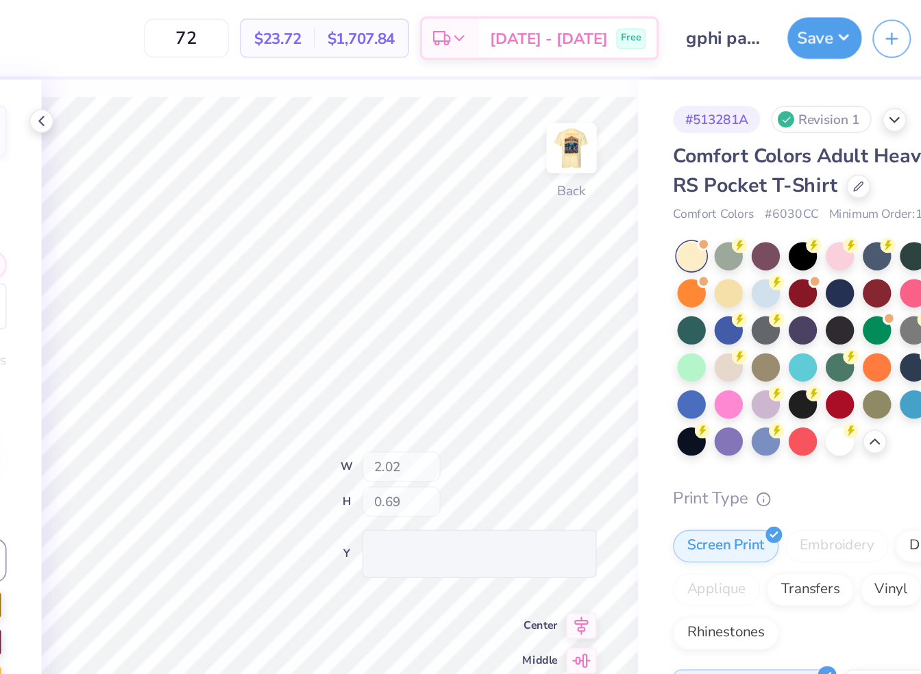
click at [546, 317] on div "Back W 2.02 H 0.69 Y Center Middle Top Bottom" at bounding box center [476, 362] width 375 height 624
click at [538, 310] on div "Back W 2.02 H 0.69 Y Center Middle Top Bottom" at bounding box center [476, 362] width 375 height 624
